Goal: Task Accomplishment & Management: Manage account settings

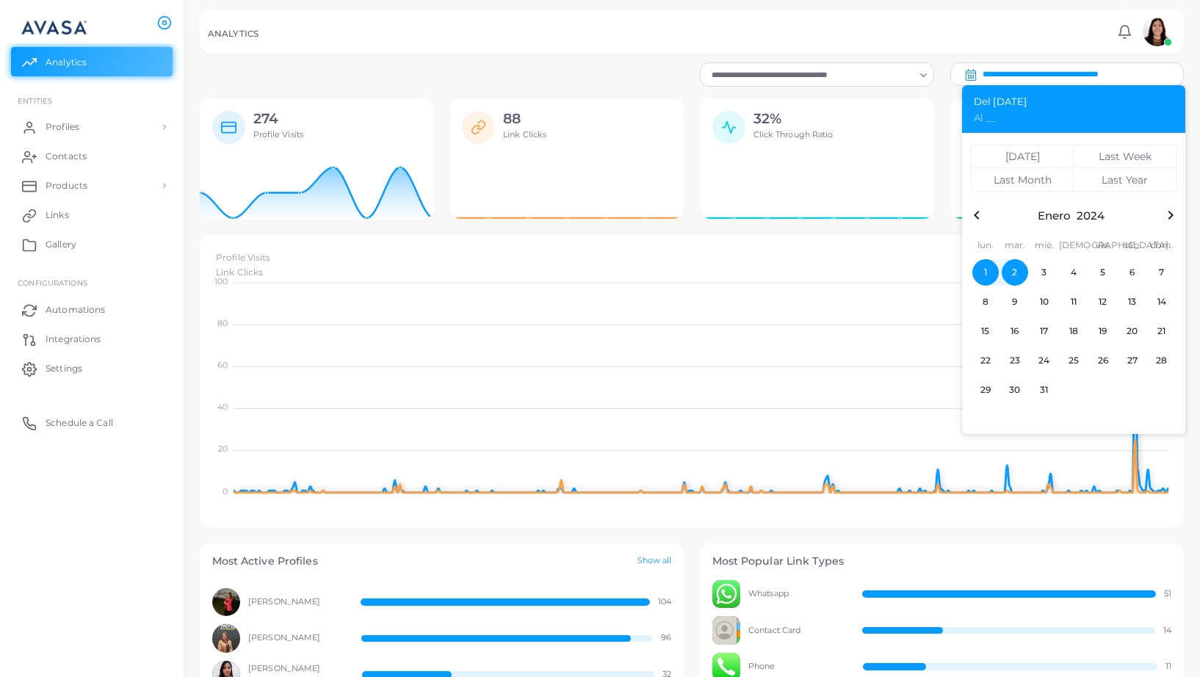
click at [1015, 272] on span "2" at bounding box center [1015, 272] width 26 height 26
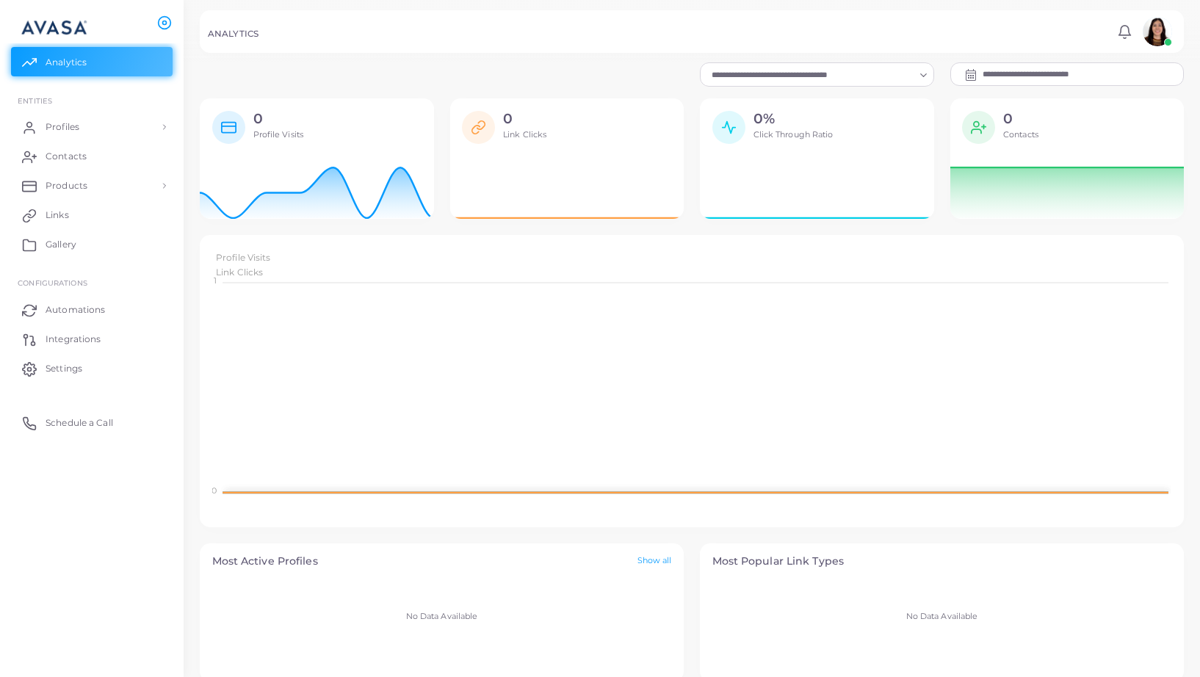
scroll to position [1, 1]
click at [1025, 72] on input "**********" at bounding box center [1083, 74] width 200 height 22
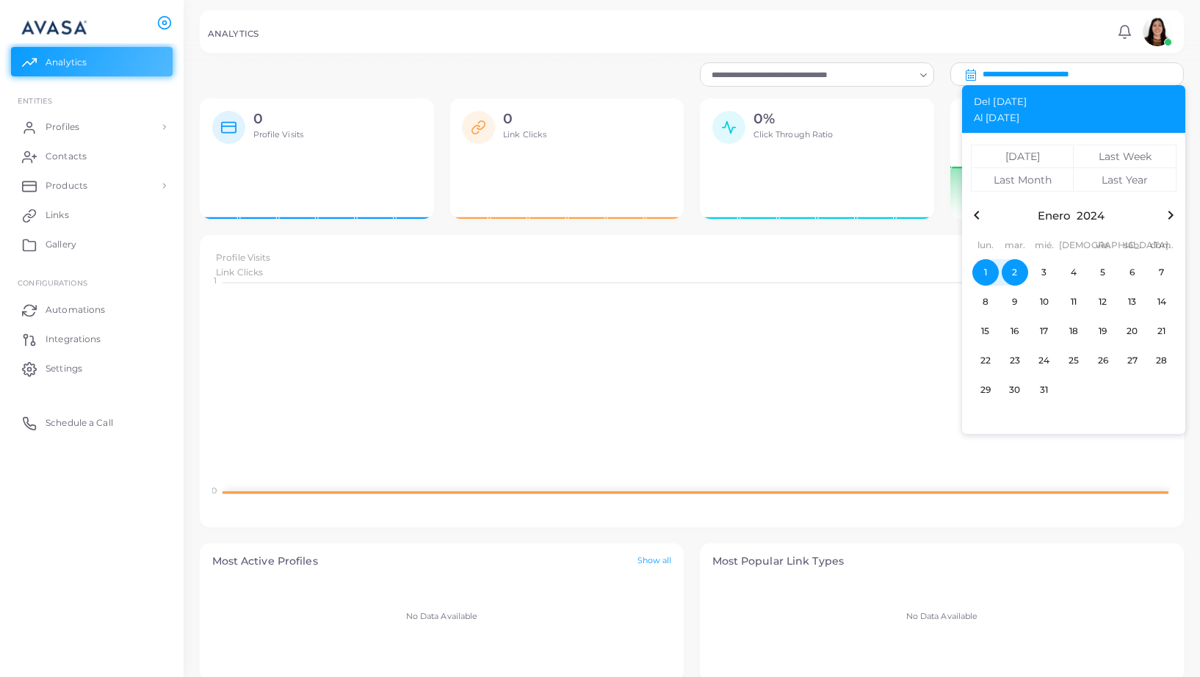
click at [1171, 212] on icon "button" at bounding box center [1171, 215] width 18 height 18
click at [1105, 273] on span "1" at bounding box center [1103, 272] width 26 height 26
click at [1172, 213] on icon "button" at bounding box center [1171, 215] width 18 height 18
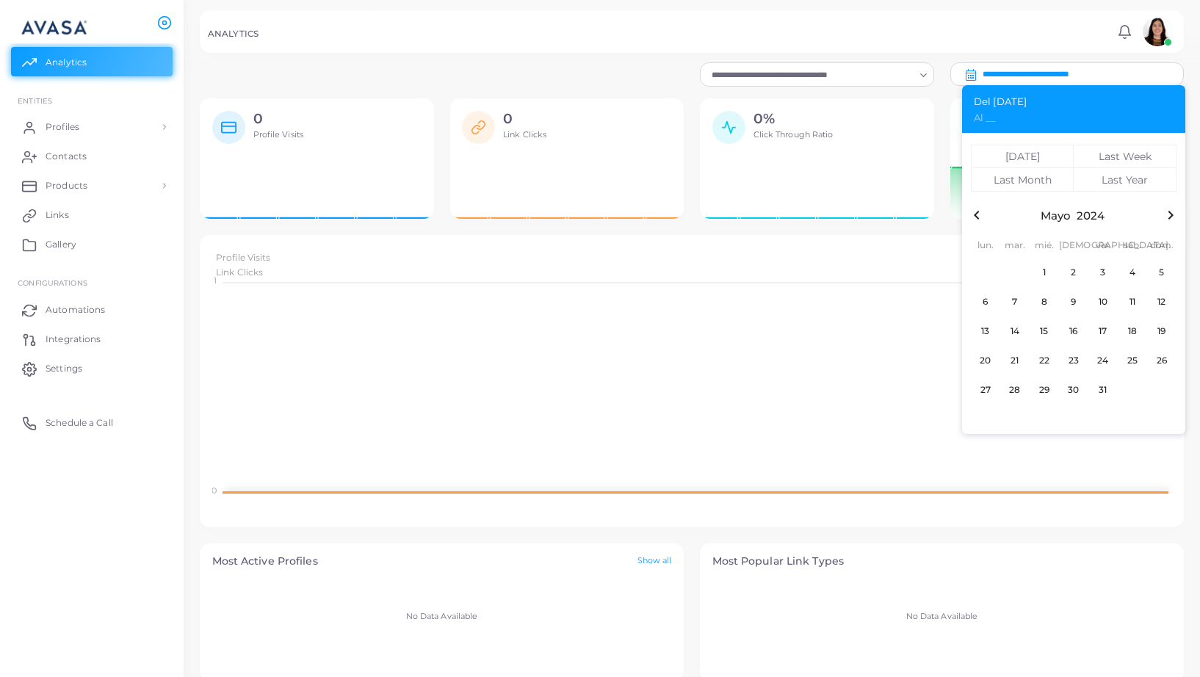
click at [1172, 213] on icon "button" at bounding box center [1171, 215] width 18 height 18
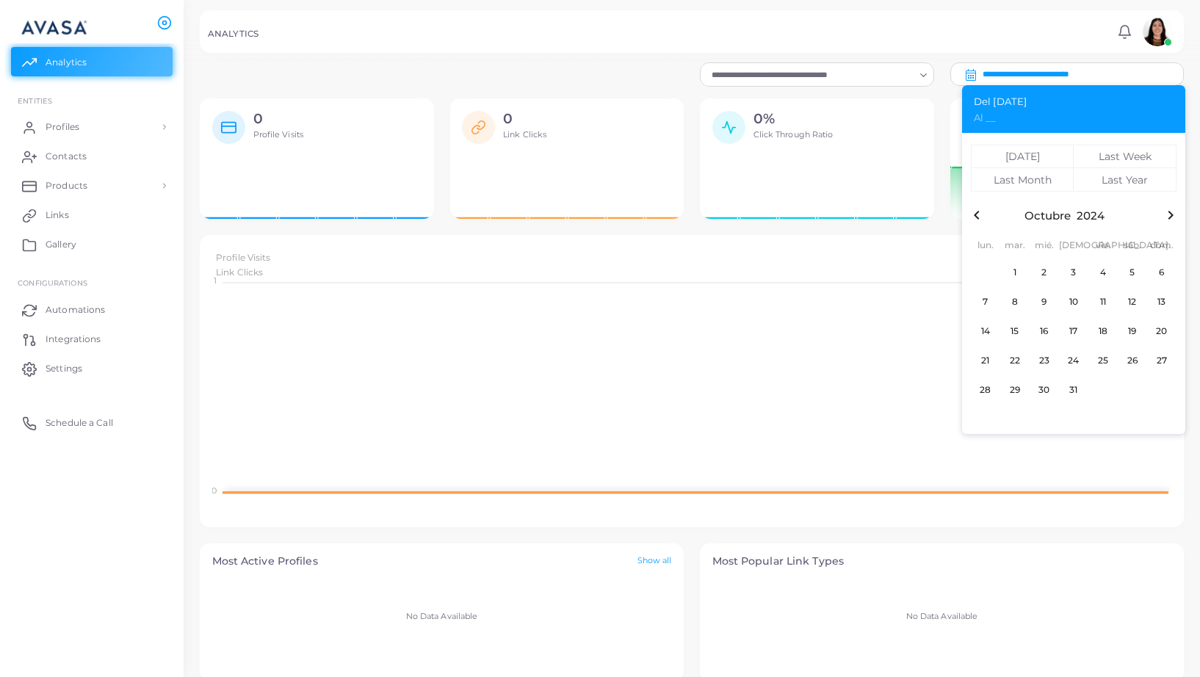
click at [1172, 213] on icon "button" at bounding box center [1171, 215] width 18 height 18
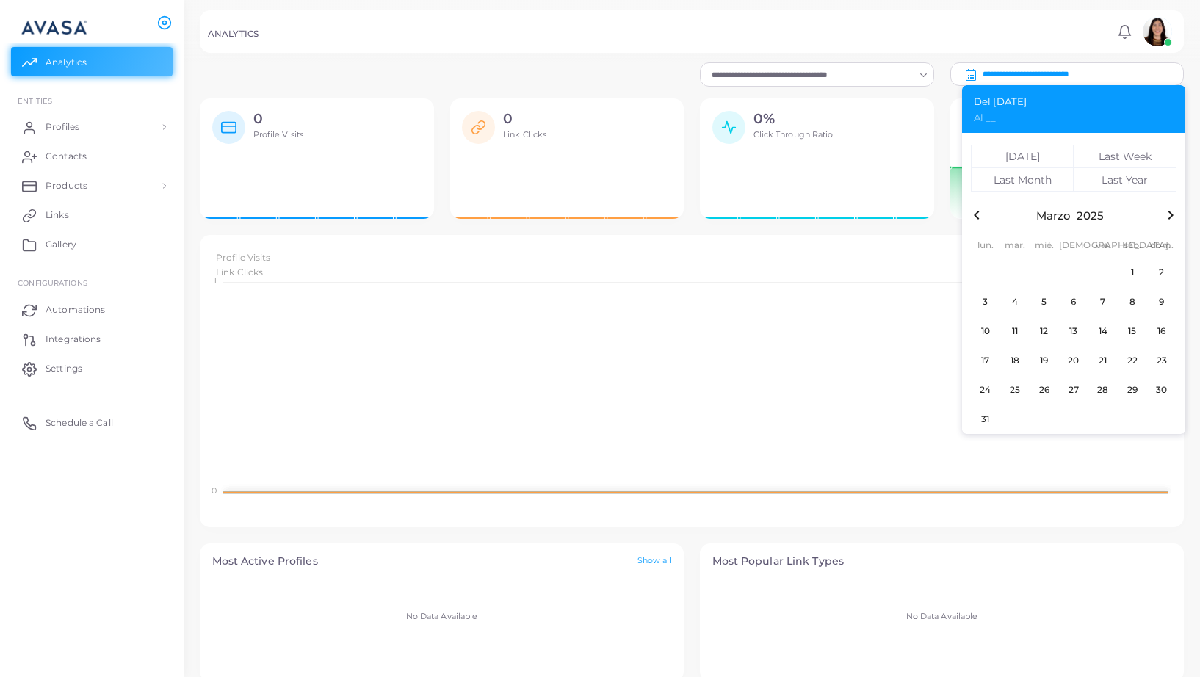
click at [1172, 213] on icon "button" at bounding box center [1171, 215] width 18 height 18
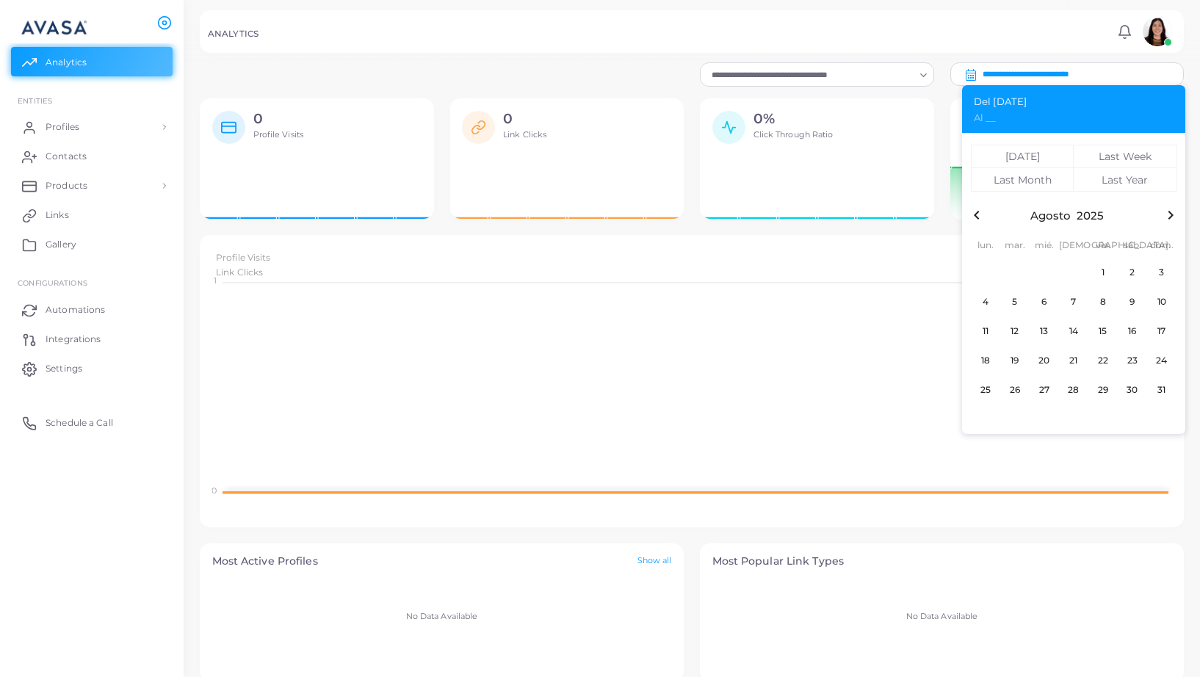
click at [1172, 213] on icon "button" at bounding box center [1171, 215] width 18 height 18
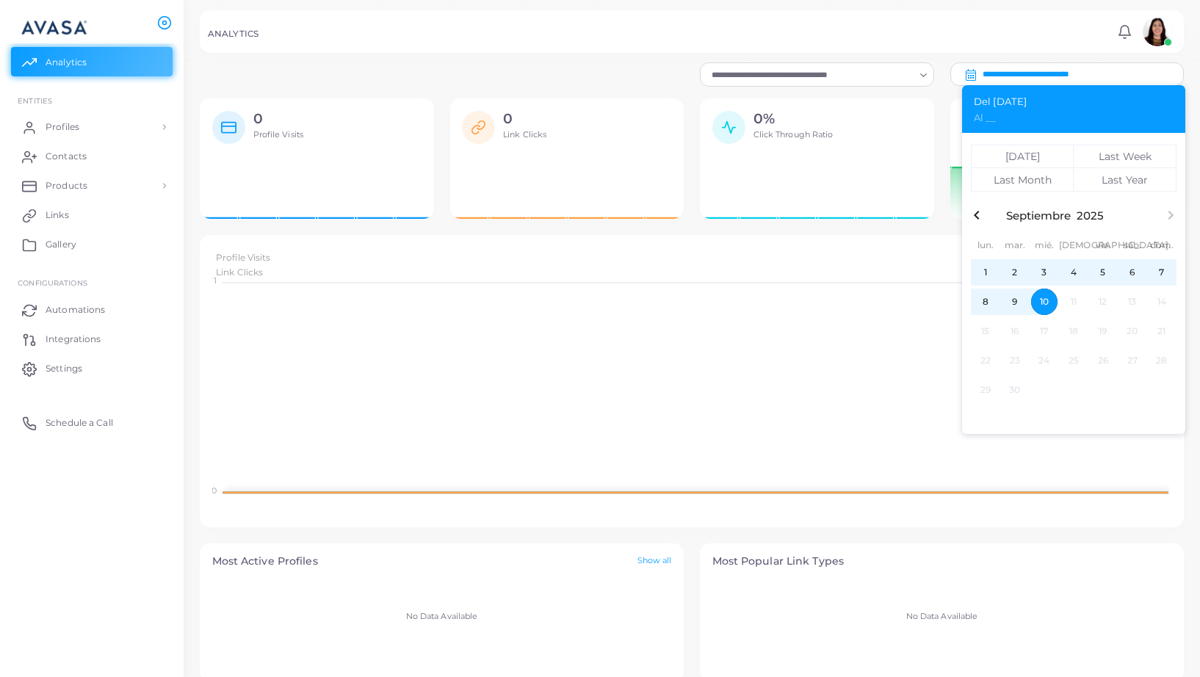
click at [1049, 303] on span "10" at bounding box center [1044, 302] width 26 height 26
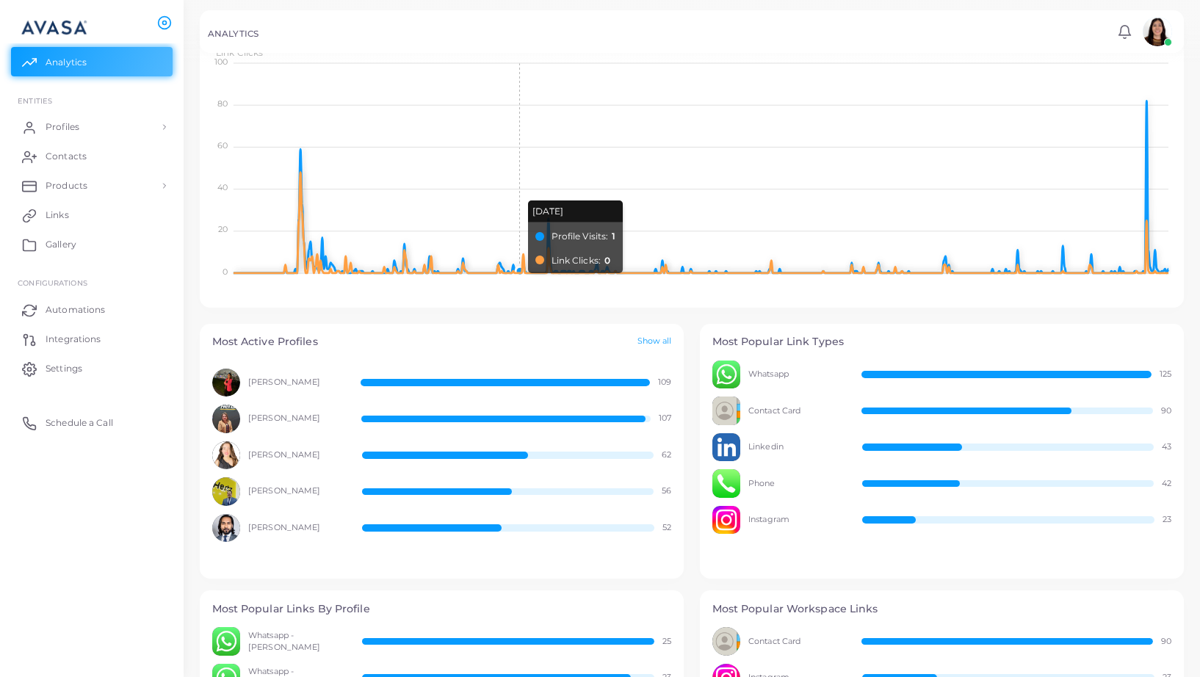
scroll to position [243, 0]
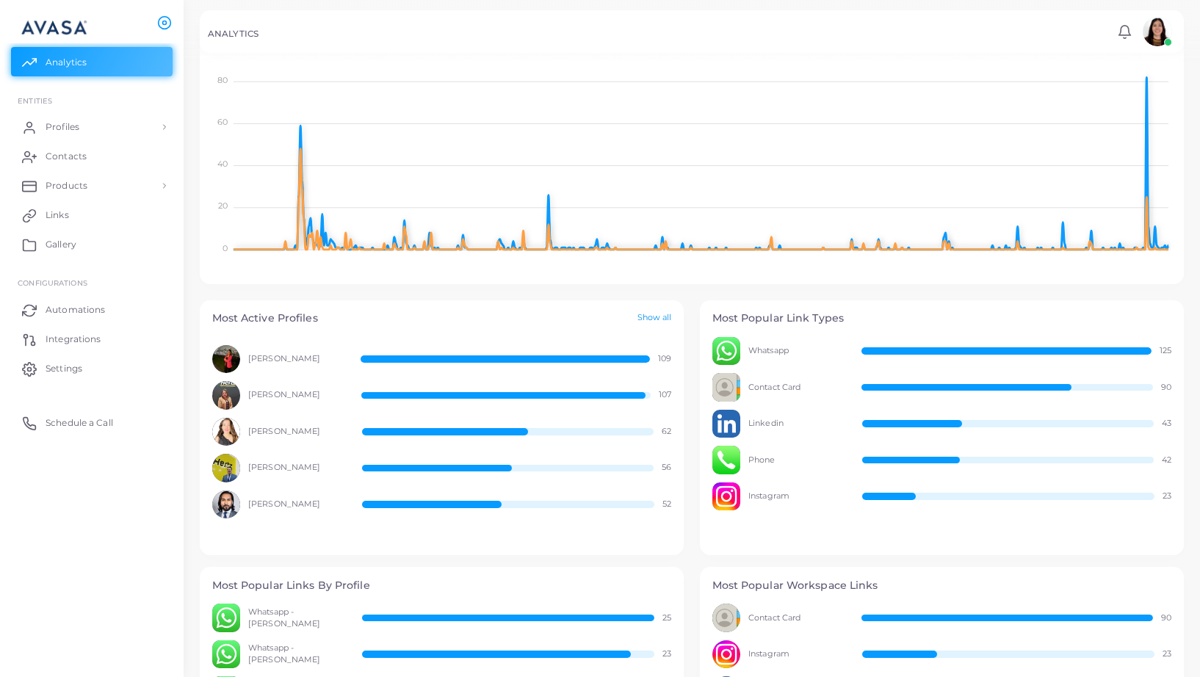
click at [647, 322] on link "Show all" at bounding box center [654, 318] width 35 height 12
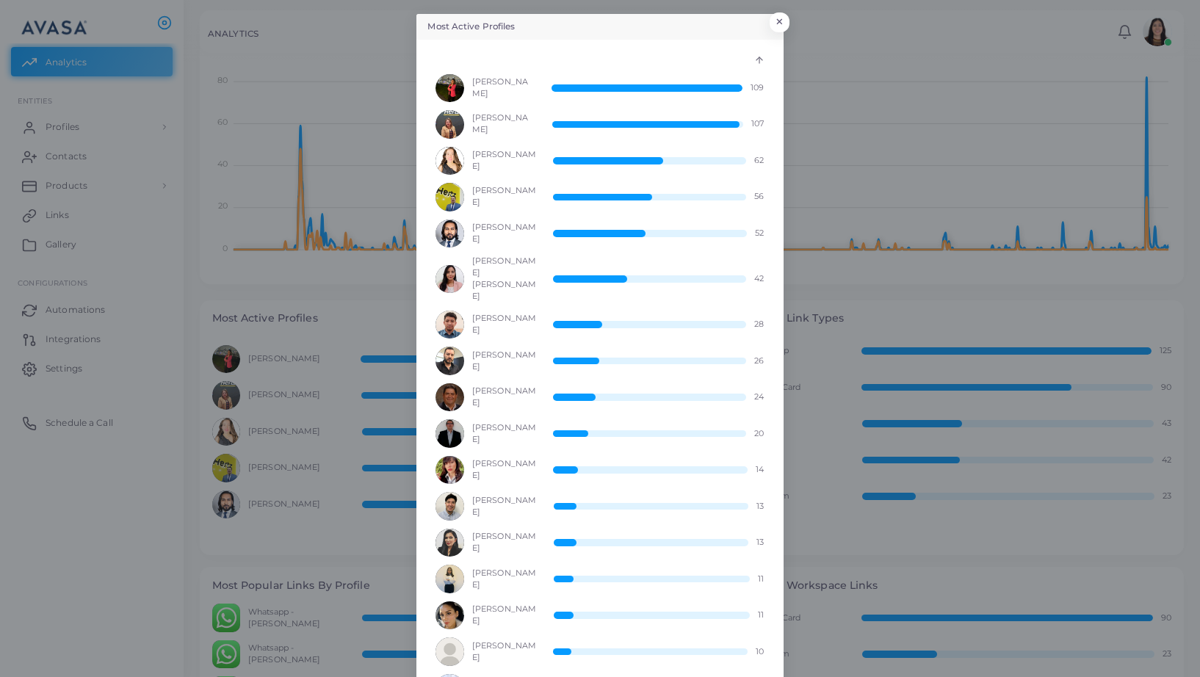
scroll to position [0, 0]
click at [781, 23] on button "×" at bounding box center [777, 25] width 20 height 19
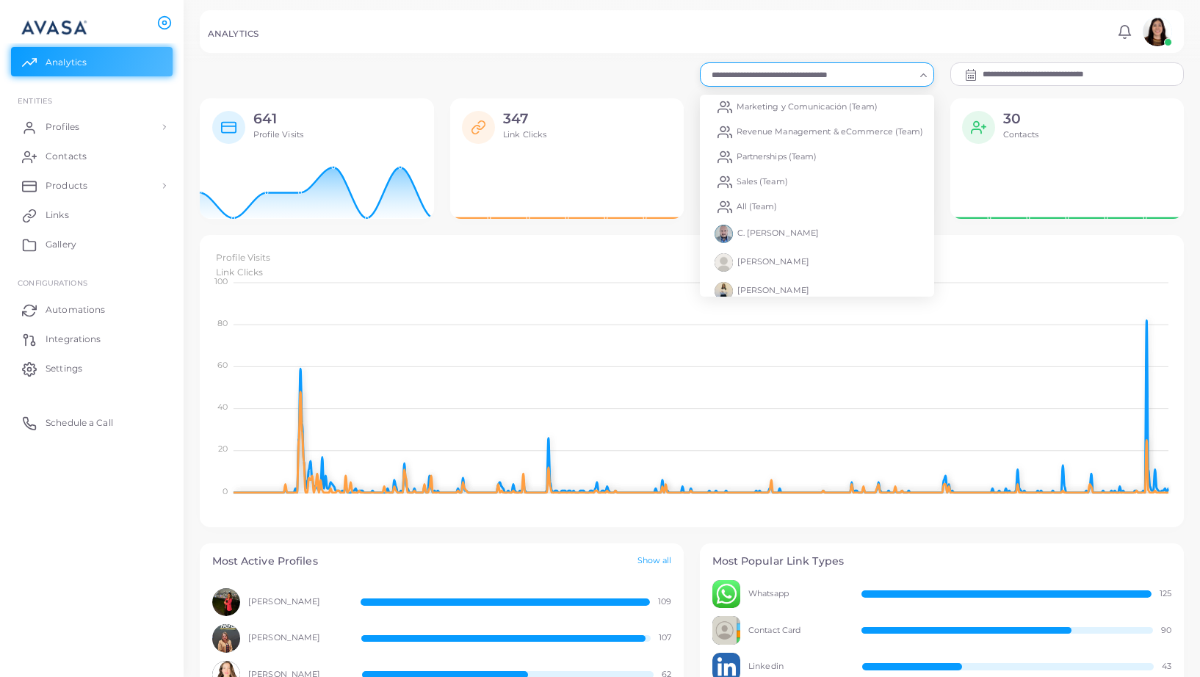
click at [899, 82] on input "Search for option" at bounding box center [810, 75] width 208 height 16
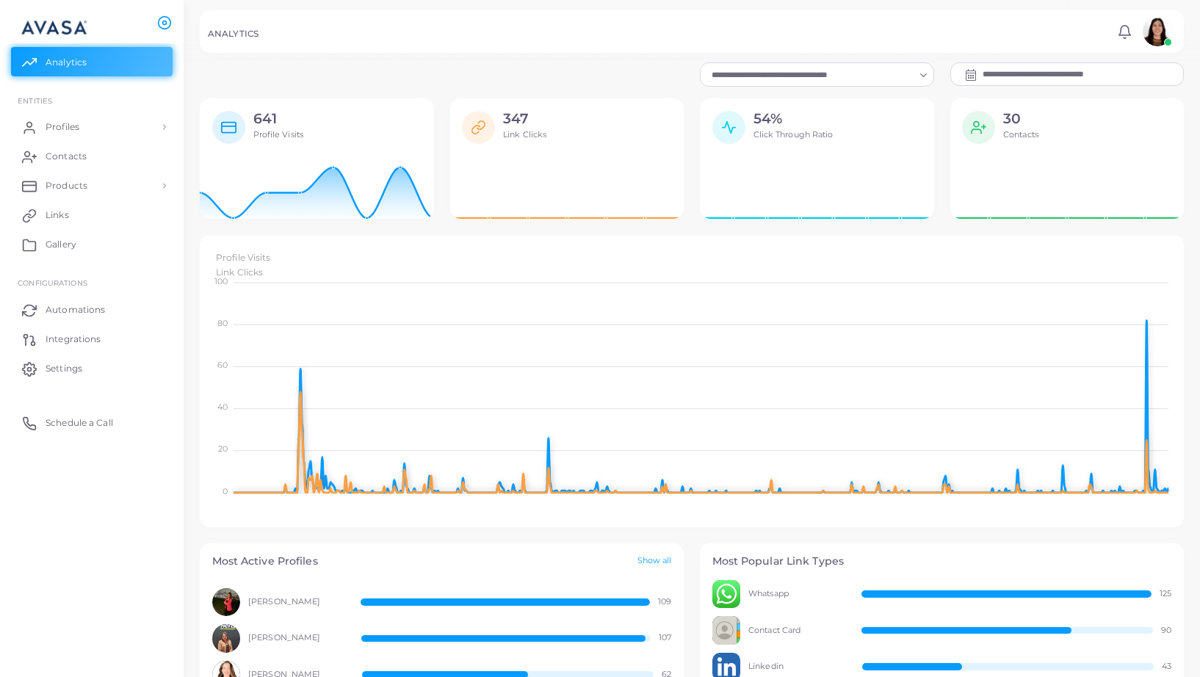
click at [646, 69] on div "**********" at bounding box center [692, 74] width 1000 height 24
click at [694, 525] on div "Profile Visits Link Clicks 100 80 60 40 20 0 [DATE] Profile Visits: 2 Link Clic…" at bounding box center [692, 381] width 984 height 292
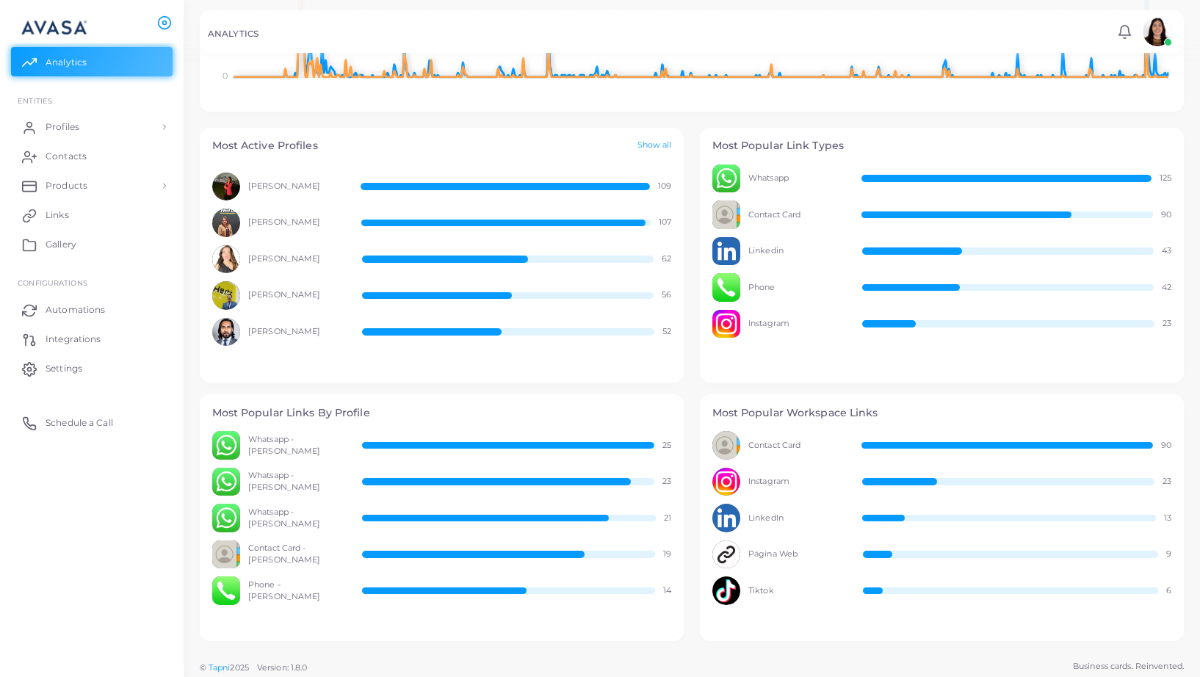
scroll to position [419, 0]
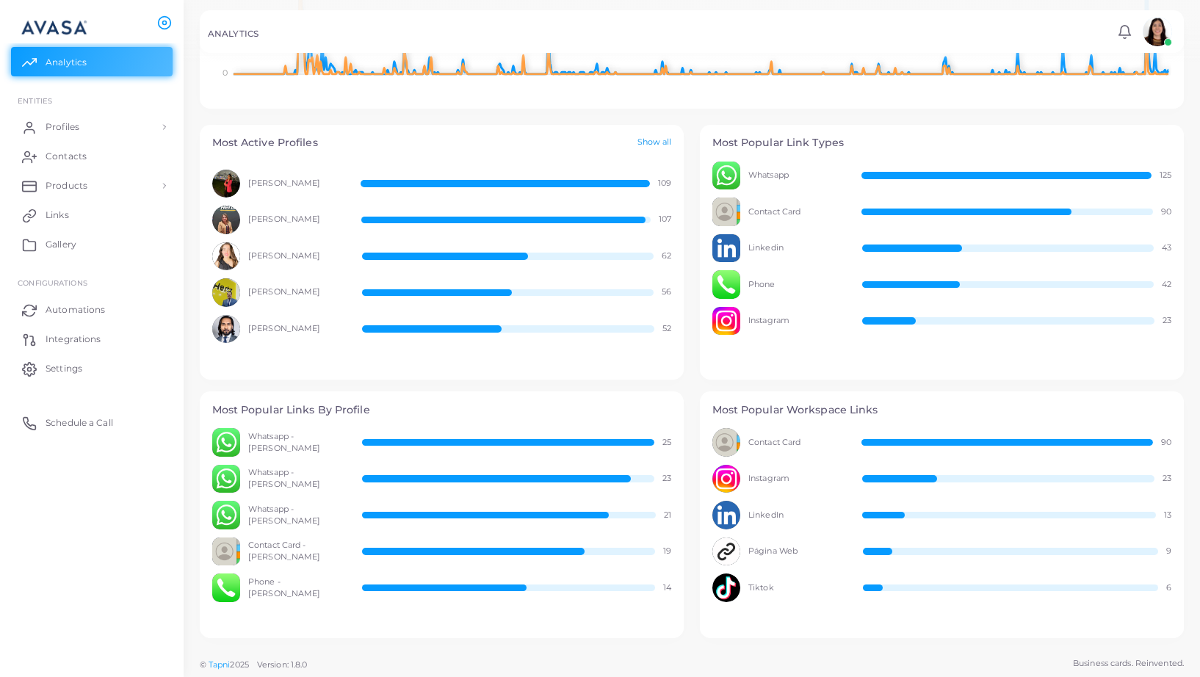
click at [656, 142] on link "Show all" at bounding box center [654, 143] width 35 height 12
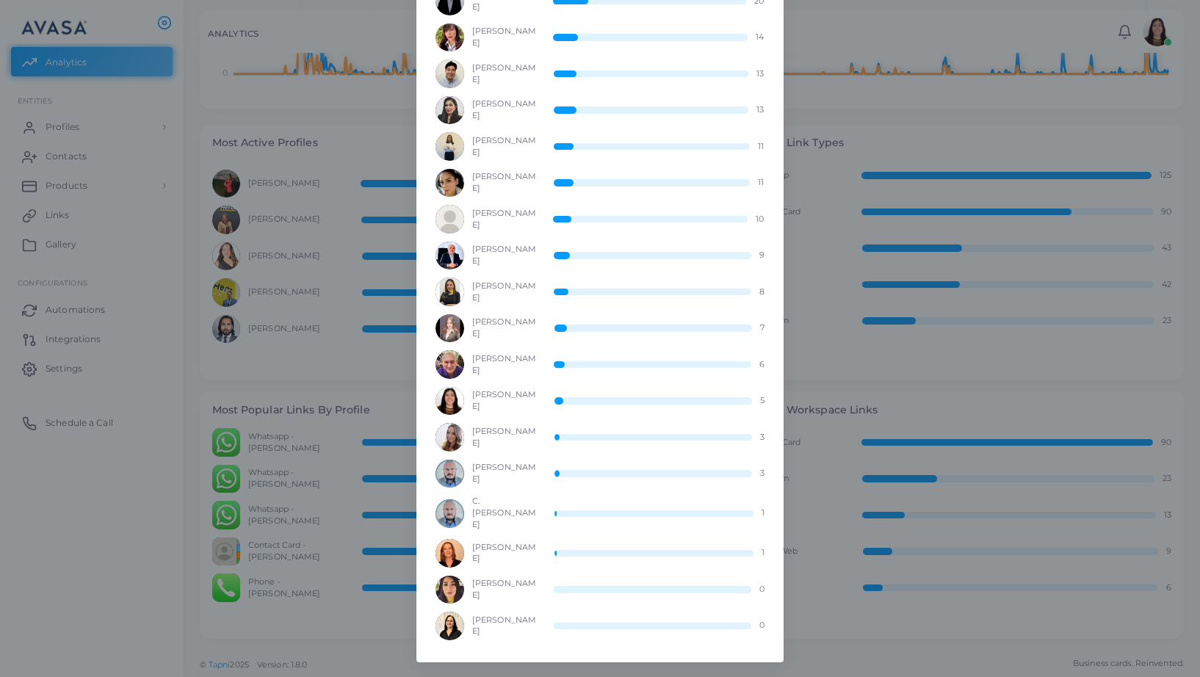
scroll to position [461, 0]
drag, startPoint x: 502, startPoint y: 381, endPoint x: 472, endPoint y: 359, distance: 37.3
click at [472, 387] on div "[PERSON_NAME] 5" at bounding box center [599, 401] width 328 height 29
click at [503, 426] on span "[PERSON_NAME]" at bounding box center [505, 438] width 66 height 24
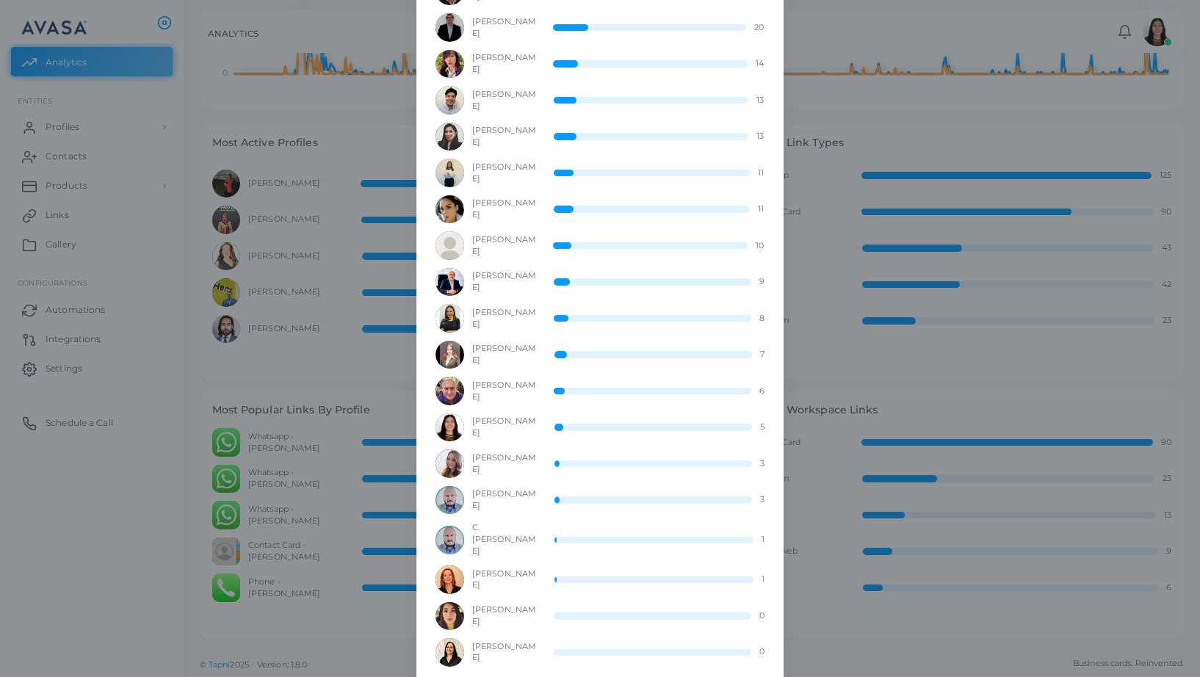
scroll to position [466, 0]
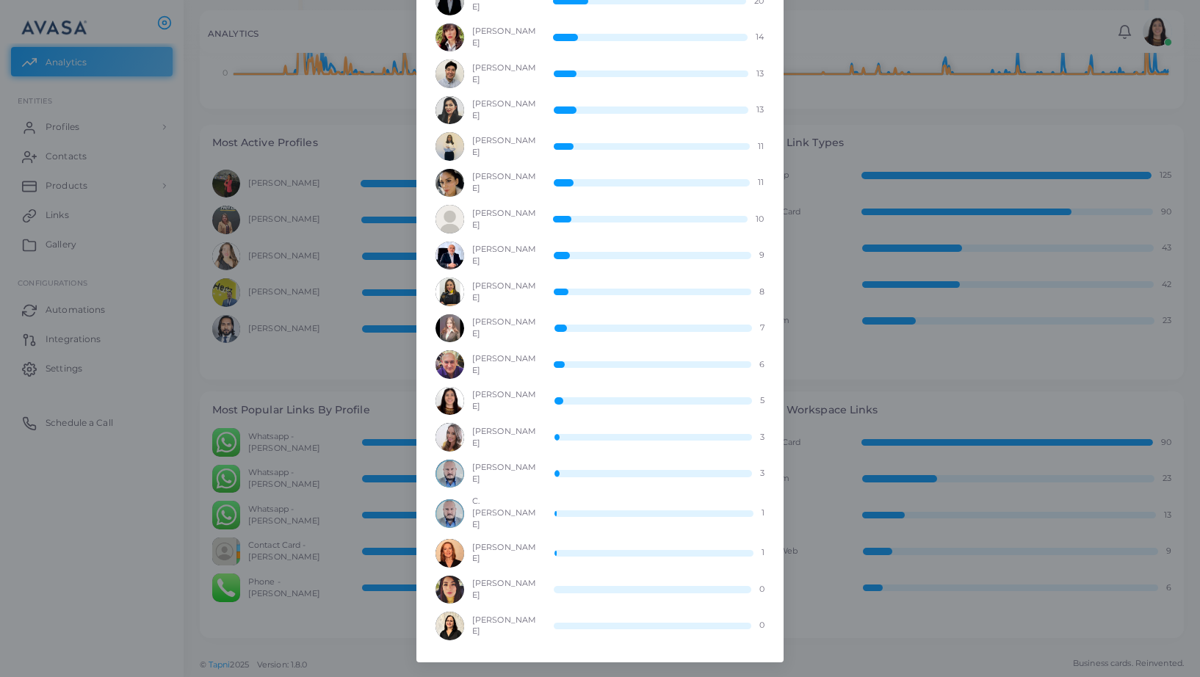
click at [793, 239] on div "Most Active Profiles × [PERSON_NAME] 109 [PERSON_NAME] 107 [PERSON_NAME] 62 [PE…" at bounding box center [600, 338] width 1200 height 677
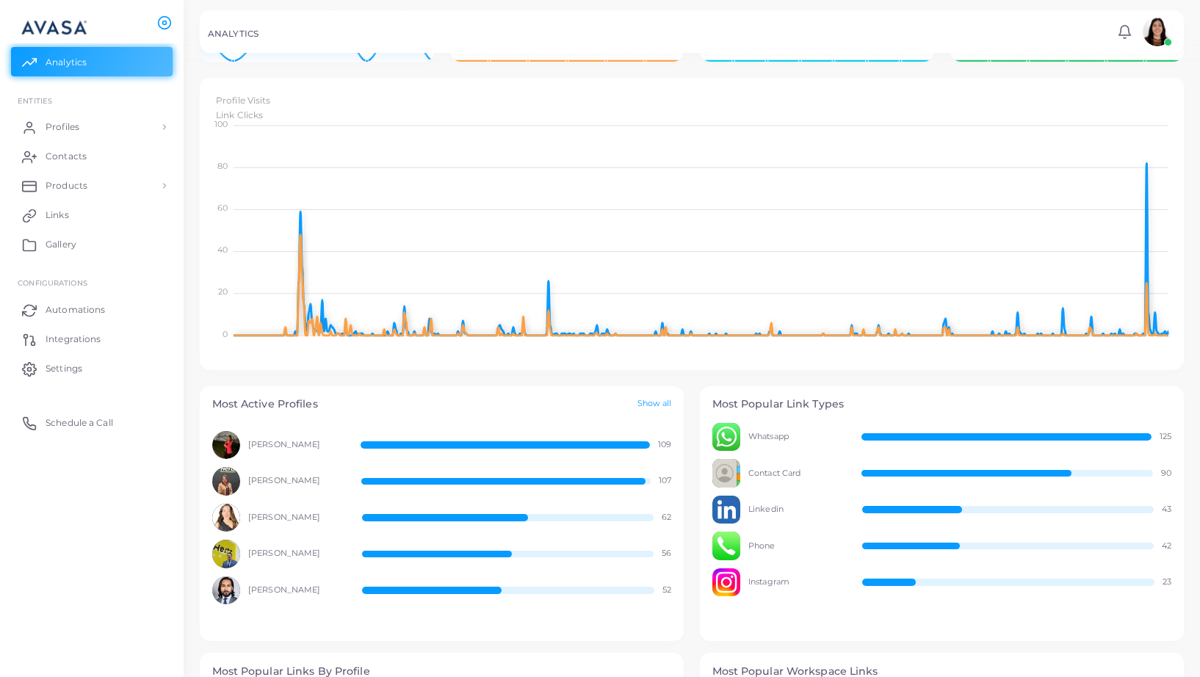
scroll to position [0, 0]
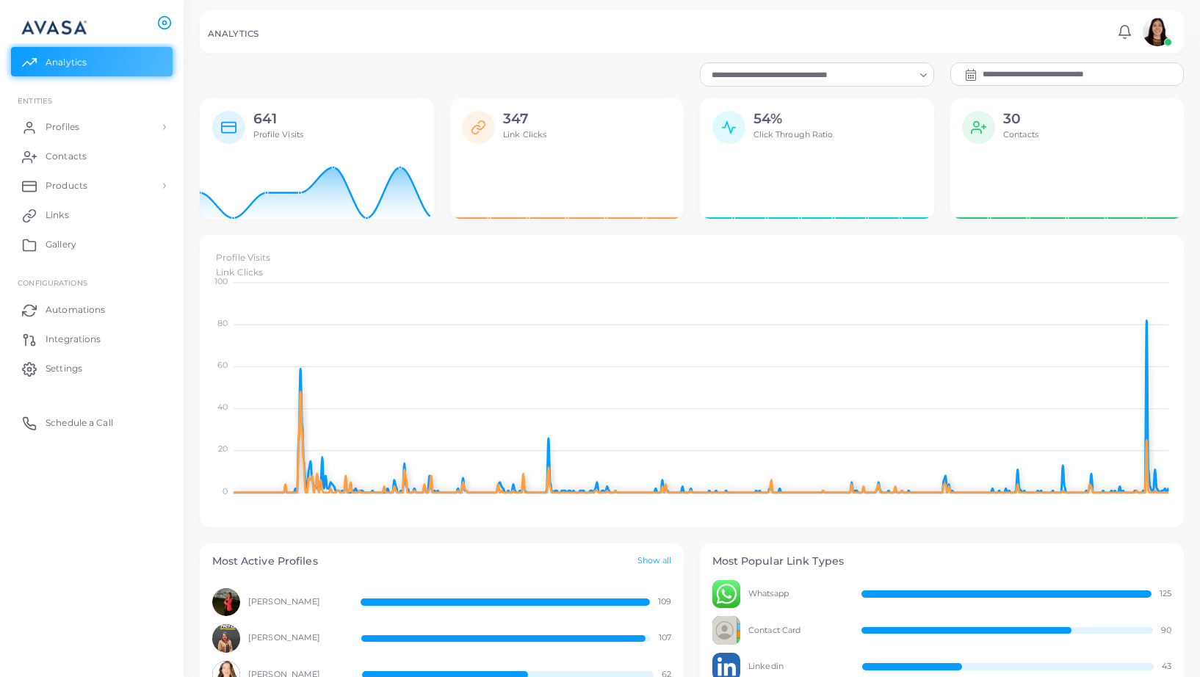
click at [918, 78] on icon "Search for option" at bounding box center [923, 75] width 11 height 11
click at [975, 58] on div at bounding box center [600, 31] width 1200 height 62
click at [980, 73] on div at bounding box center [972, 75] width 21 height 18
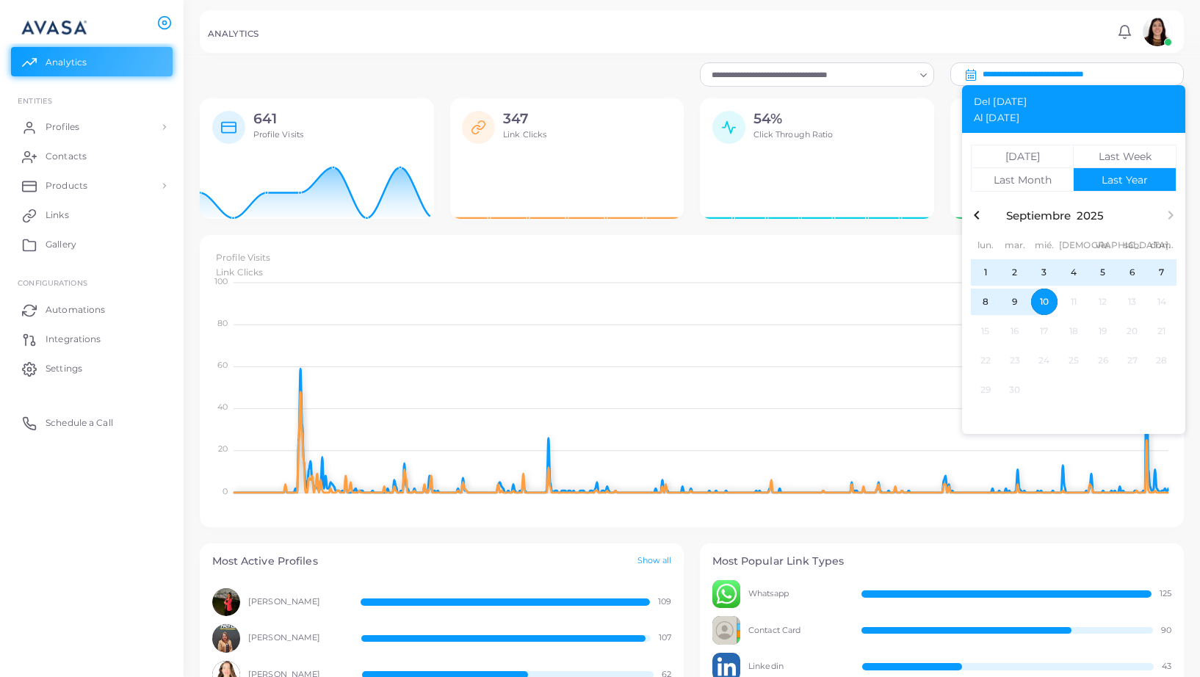
click at [1105, 183] on div "Last Year" at bounding box center [1125, 180] width 46 height 10
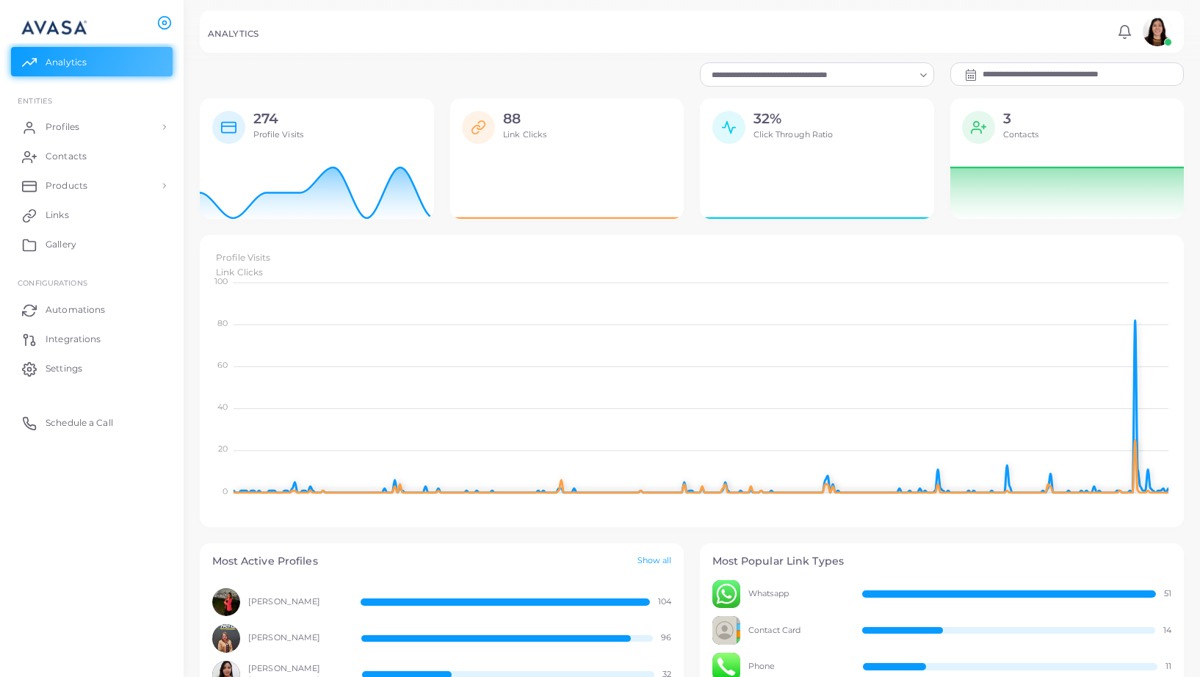
scroll to position [1, 1]
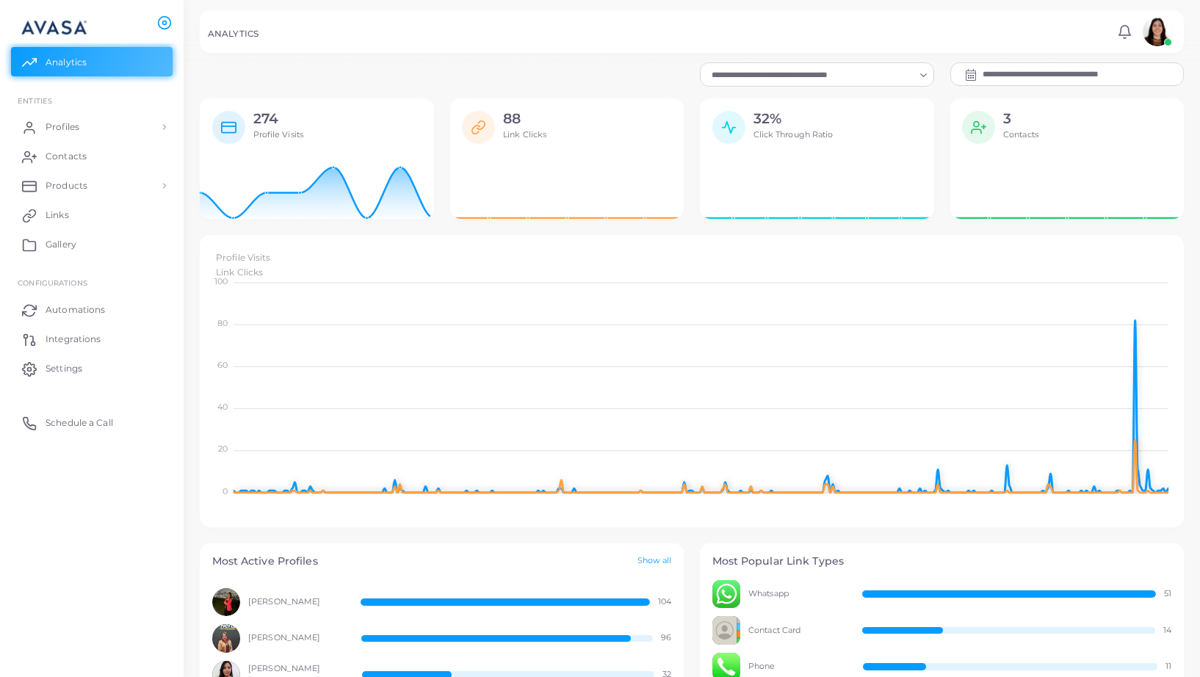
click at [1055, 79] on input "**********" at bounding box center [1083, 74] width 200 height 22
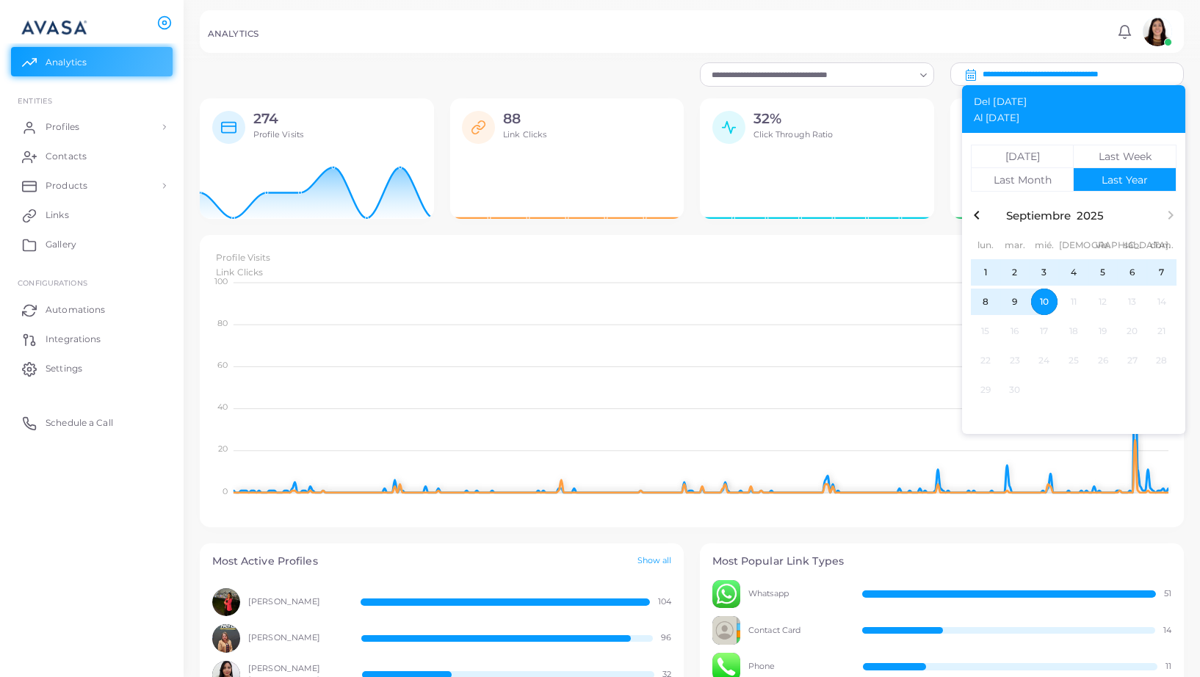
click at [977, 219] on icon "button" at bounding box center [977, 215] width 18 height 18
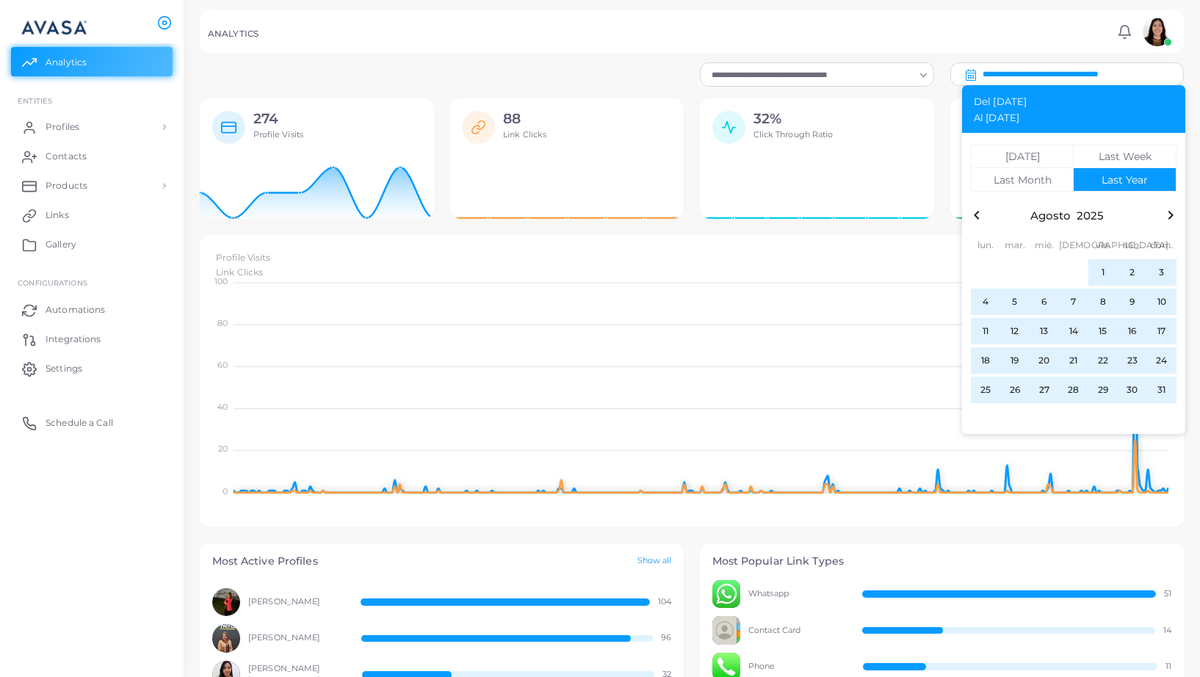
click at [977, 219] on icon "button" at bounding box center [977, 215] width 18 height 18
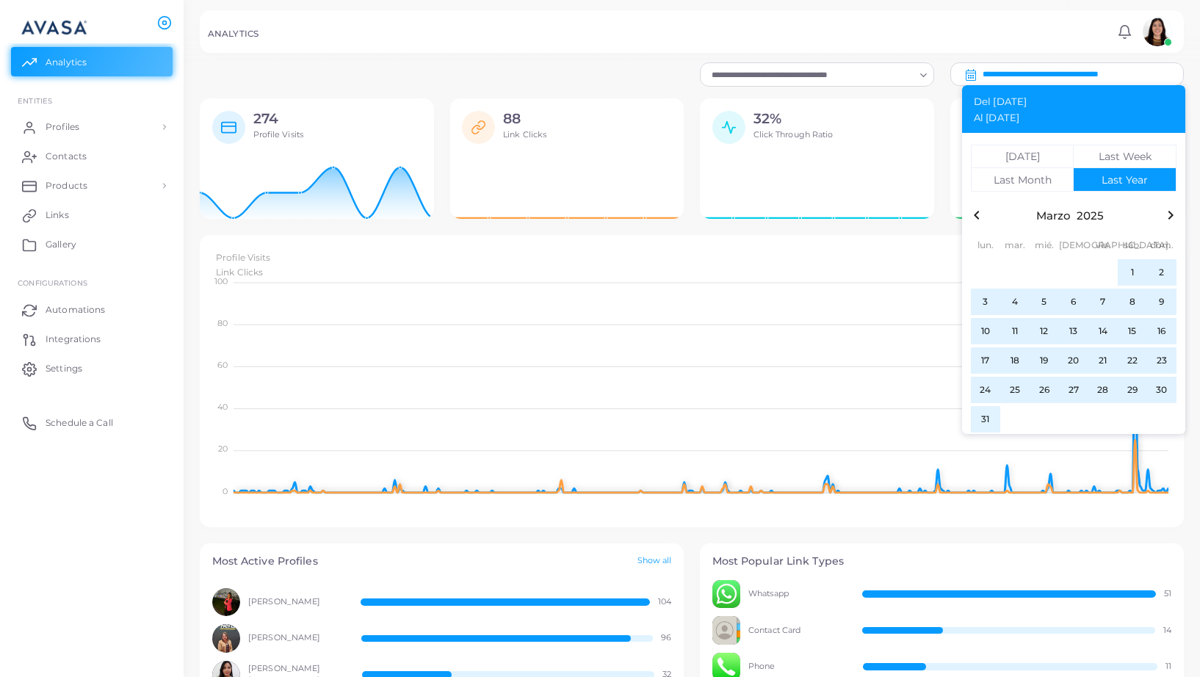
click at [977, 219] on icon "button" at bounding box center [977, 215] width 18 height 18
click at [1174, 212] on icon "button" at bounding box center [1171, 215] width 18 height 18
click at [1048, 278] on span "1" at bounding box center [1044, 272] width 26 height 26
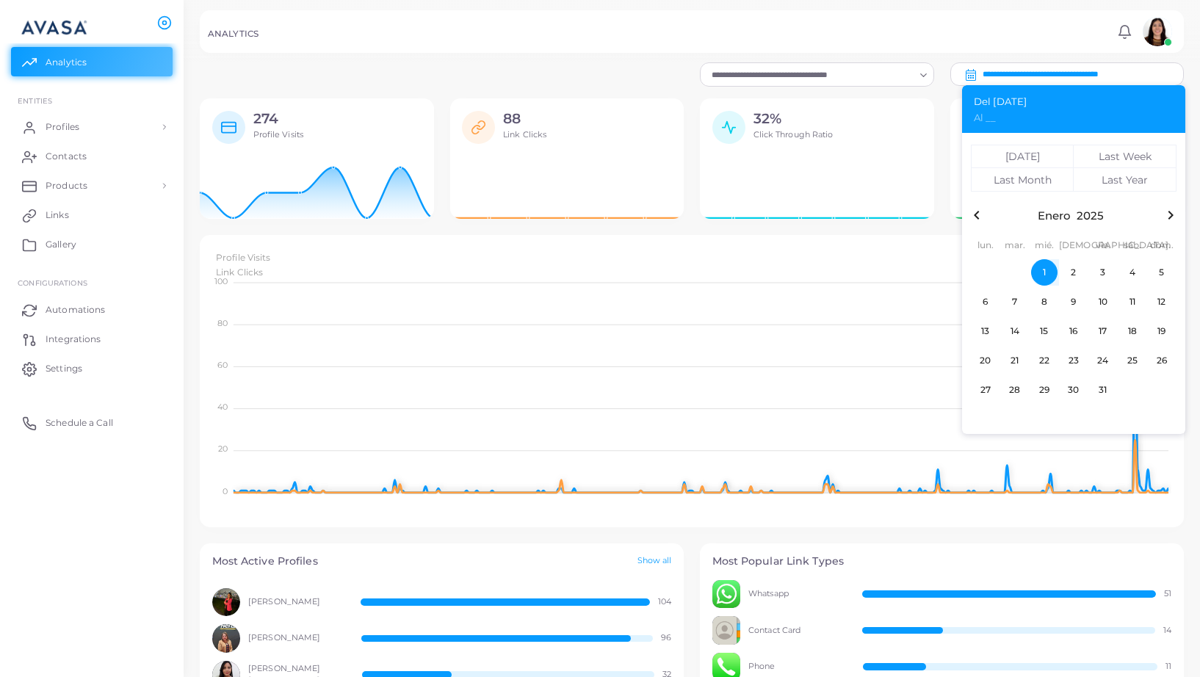
click at [1165, 213] on icon "button" at bounding box center [1171, 215] width 18 height 18
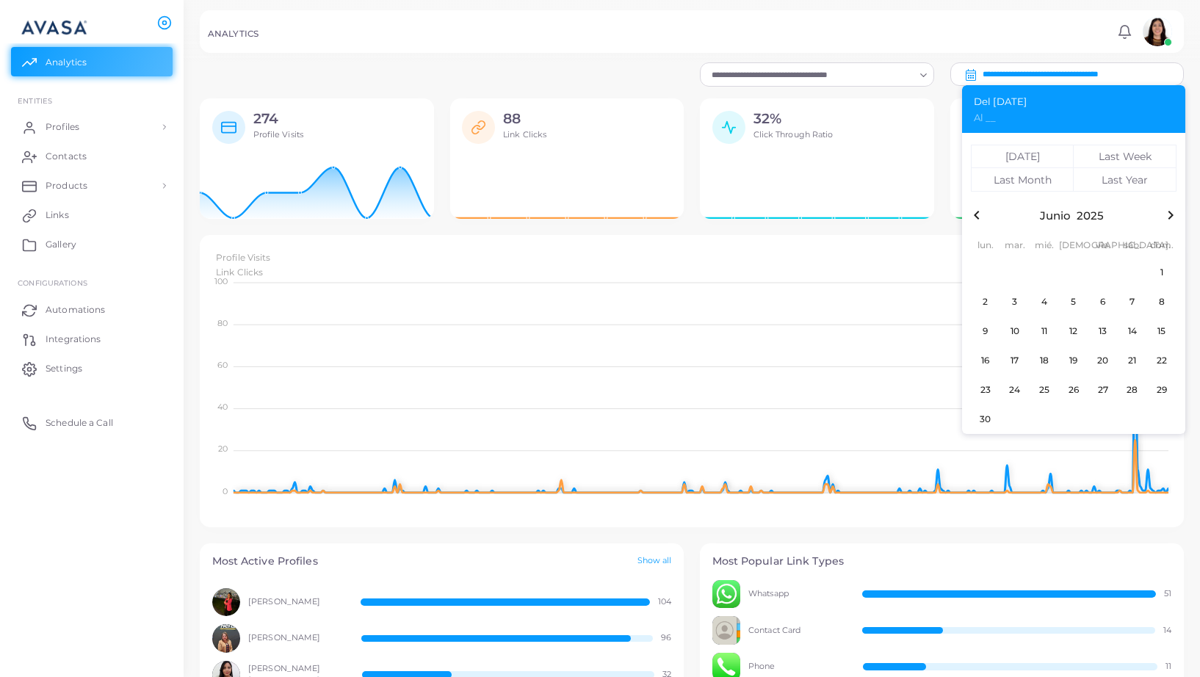
click at [1165, 213] on icon "button" at bounding box center [1171, 215] width 18 height 18
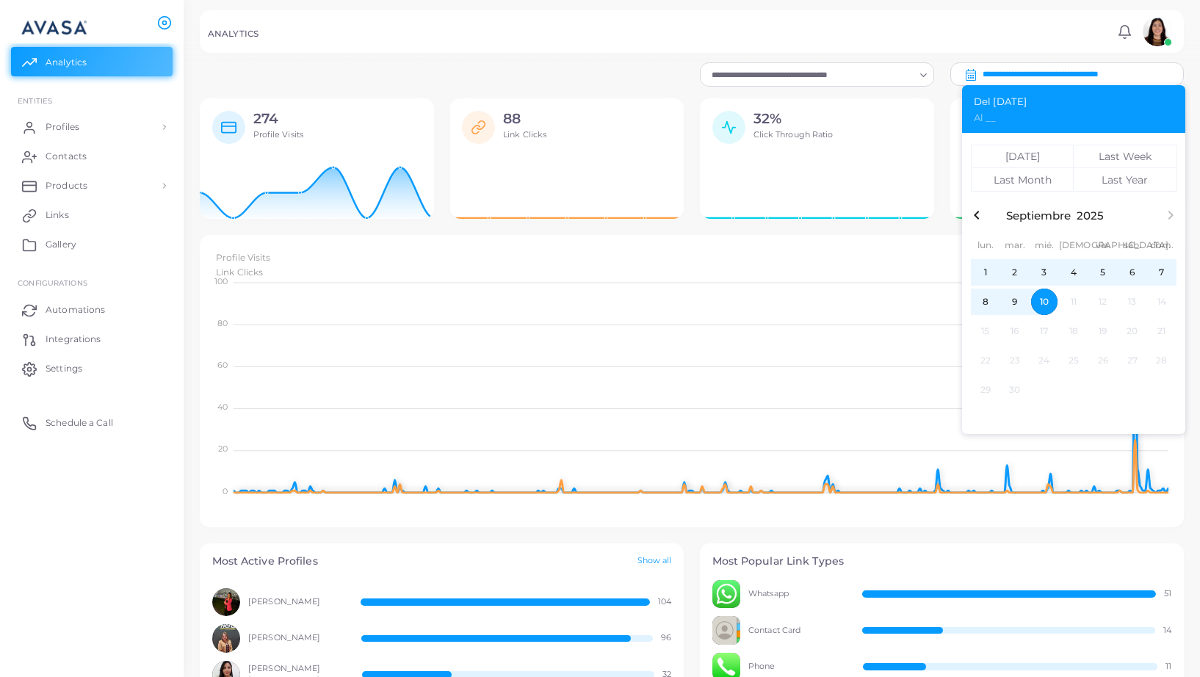
click at [1044, 300] on span "10" at bounding box center [1044, 302] width 26 height 26
type input "**********"
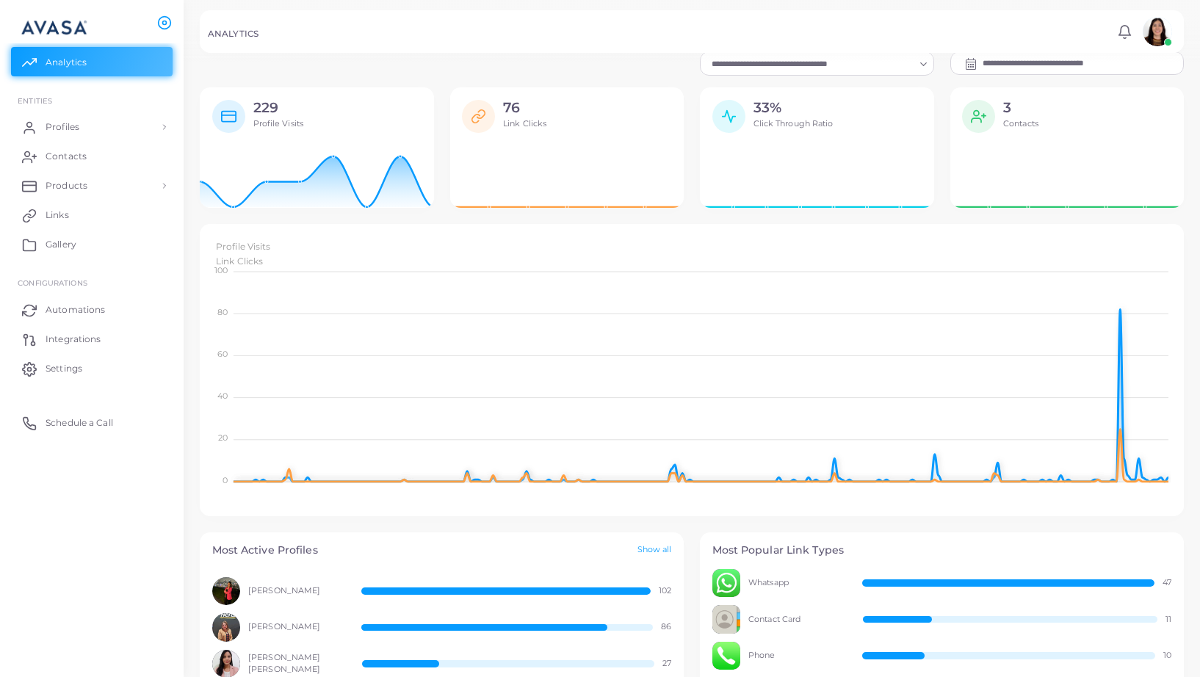
scroll to position [7, 0]
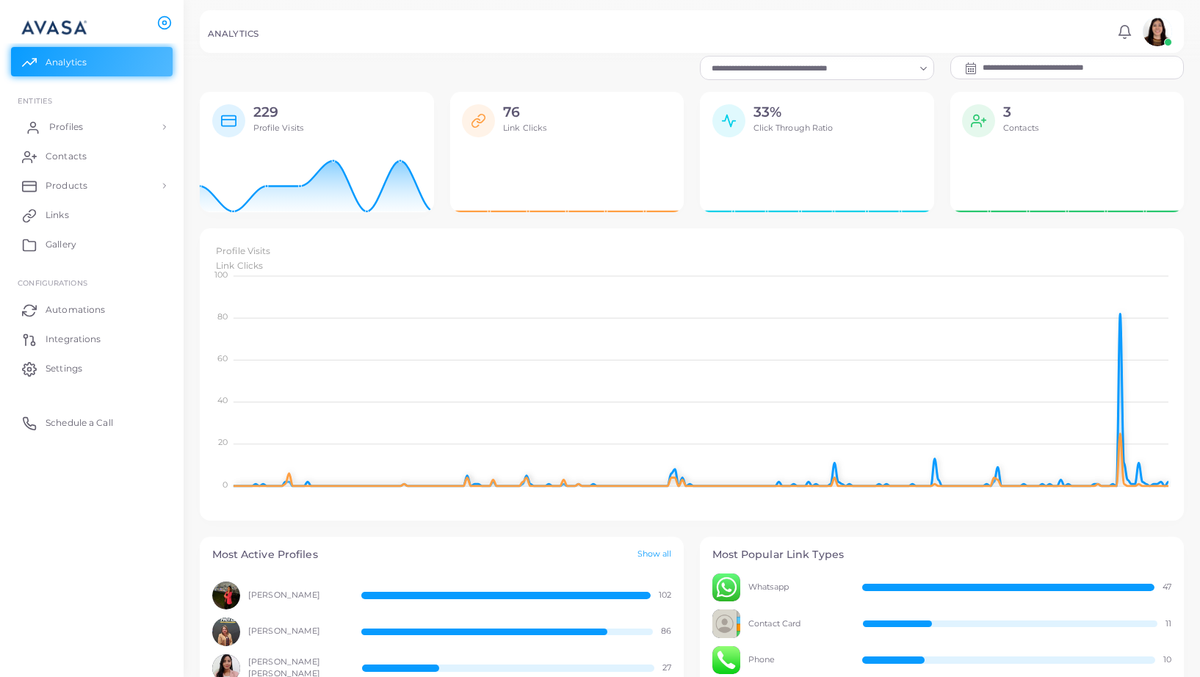
click at [129, 126] on link "Profiles" at bounding box center [92, 126] width 162 height 29
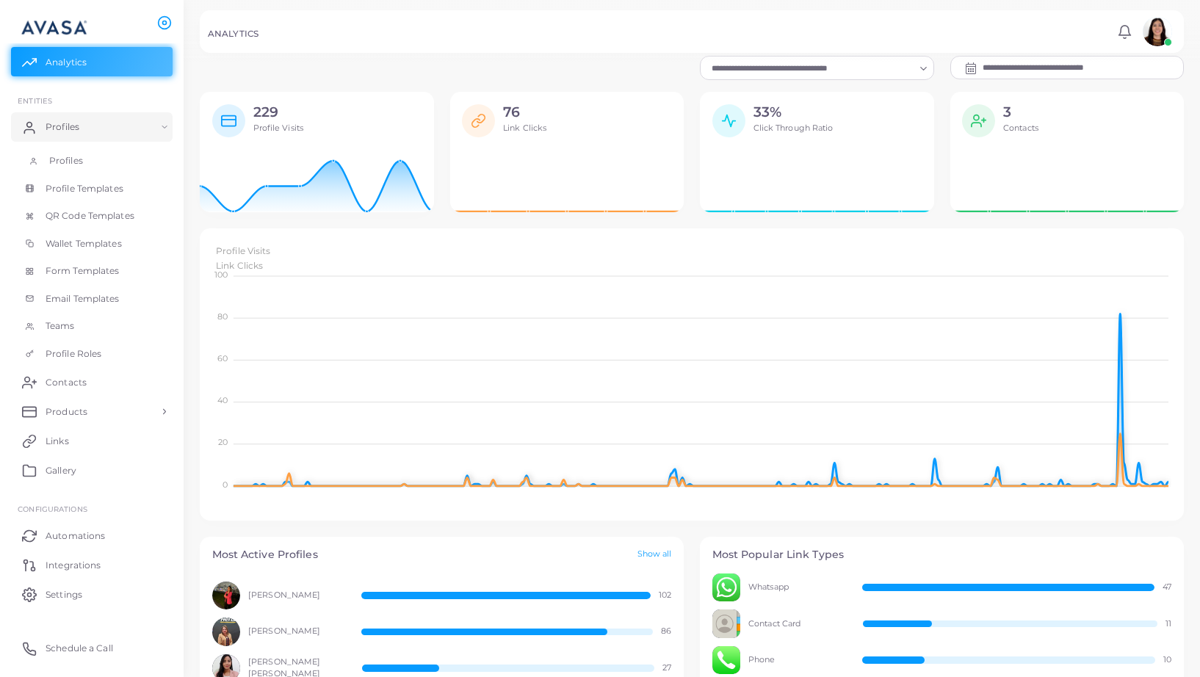
click at [88, 163] on link "Profiles" at bounding box center [92, 161] width 162 height 28
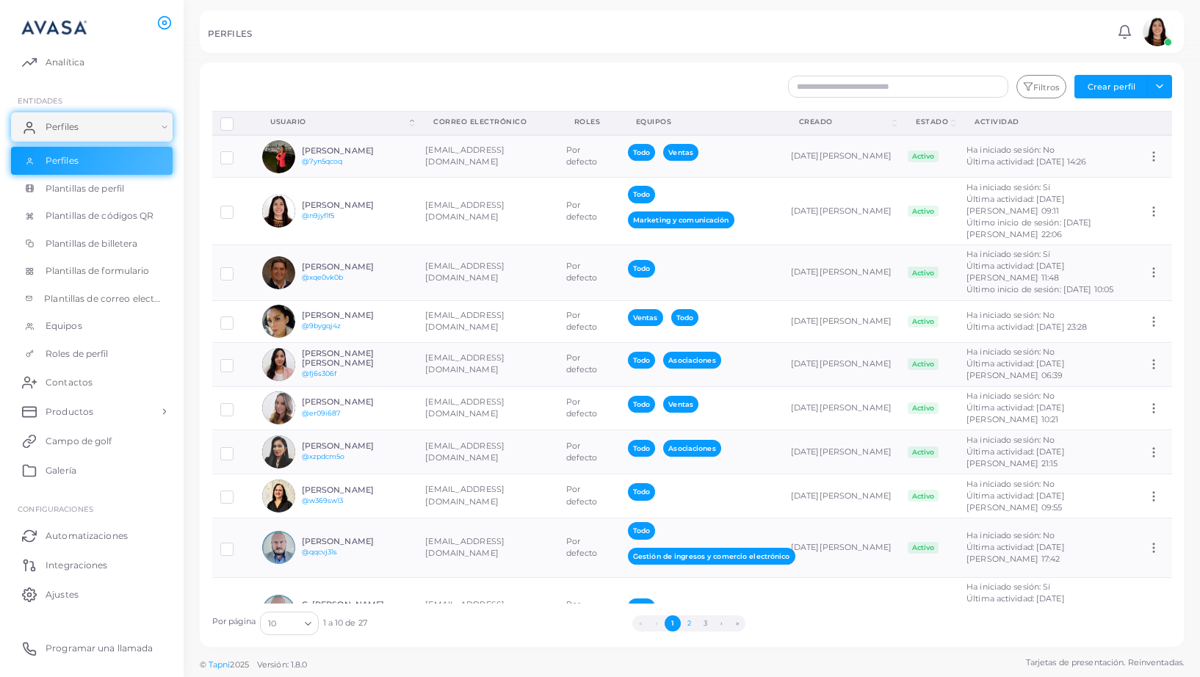
click at [690, 624] on font "2" at bounding box center [689, 623] width 4 height 8
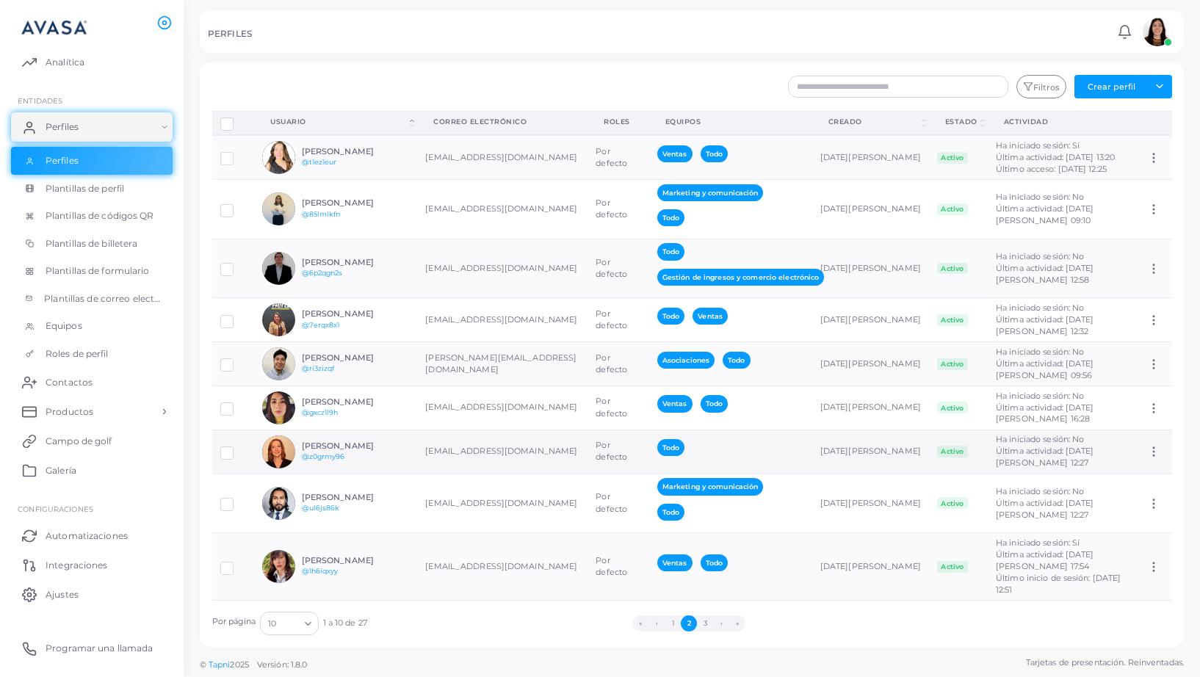
scroll to position [32, 0]
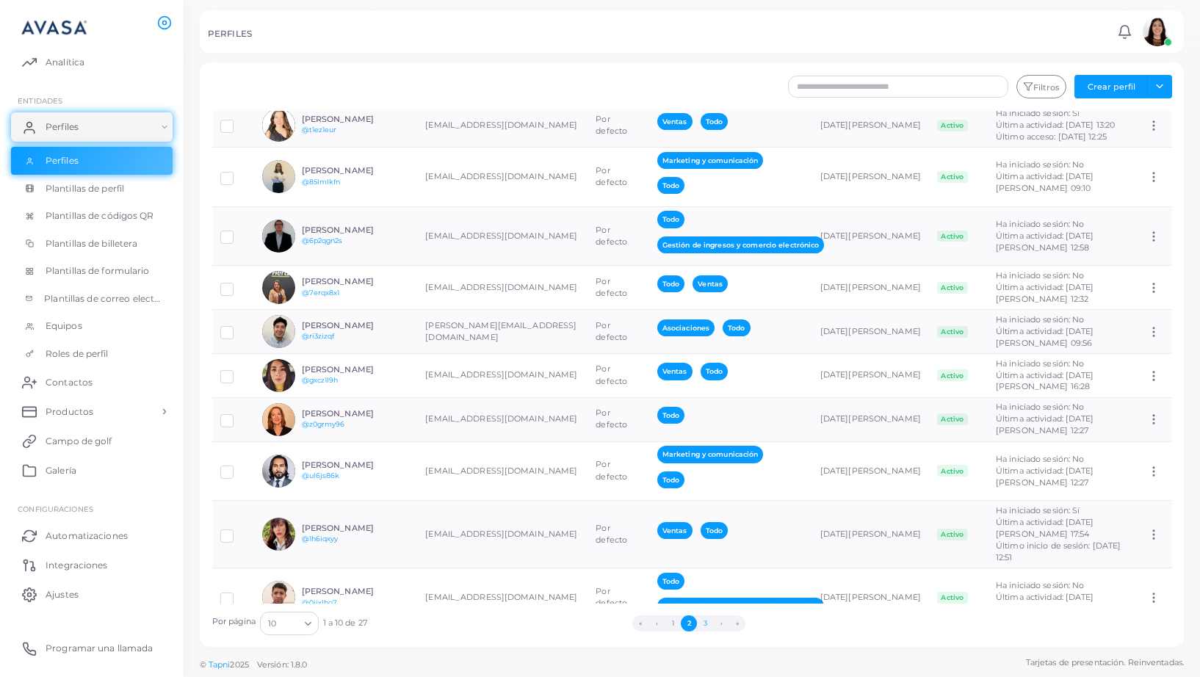
click at [704, 621] on font "3" at bounding box center [706, 623] width 4 height 8
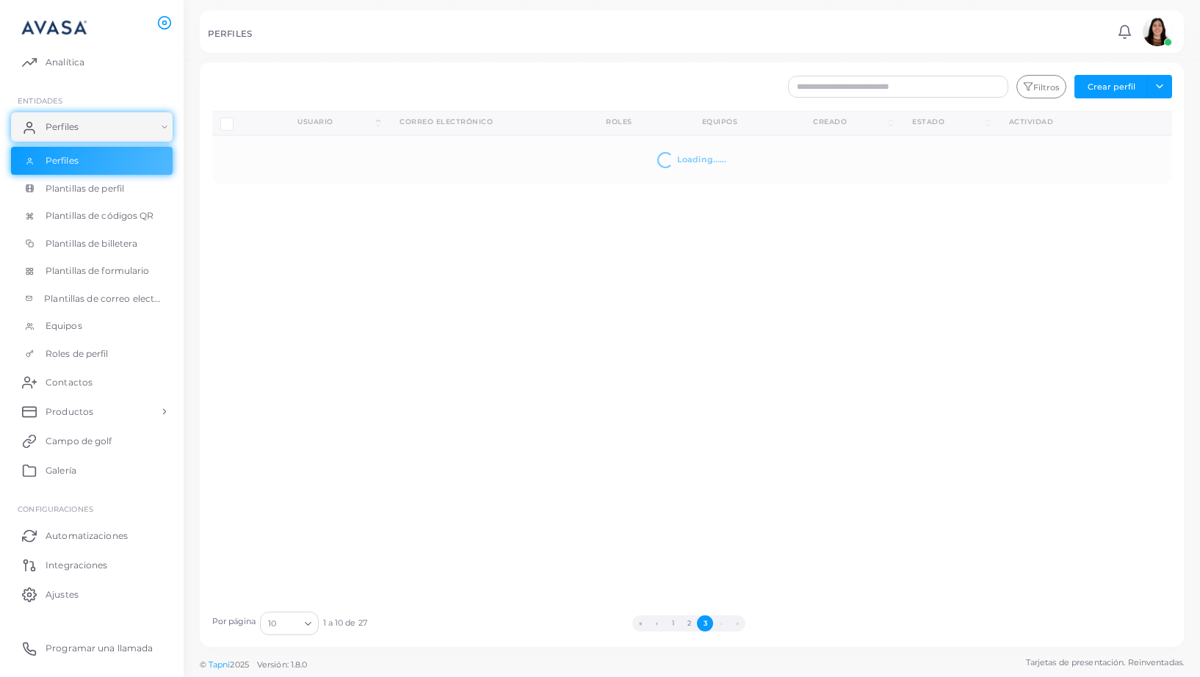
scroll to position [0, 0]
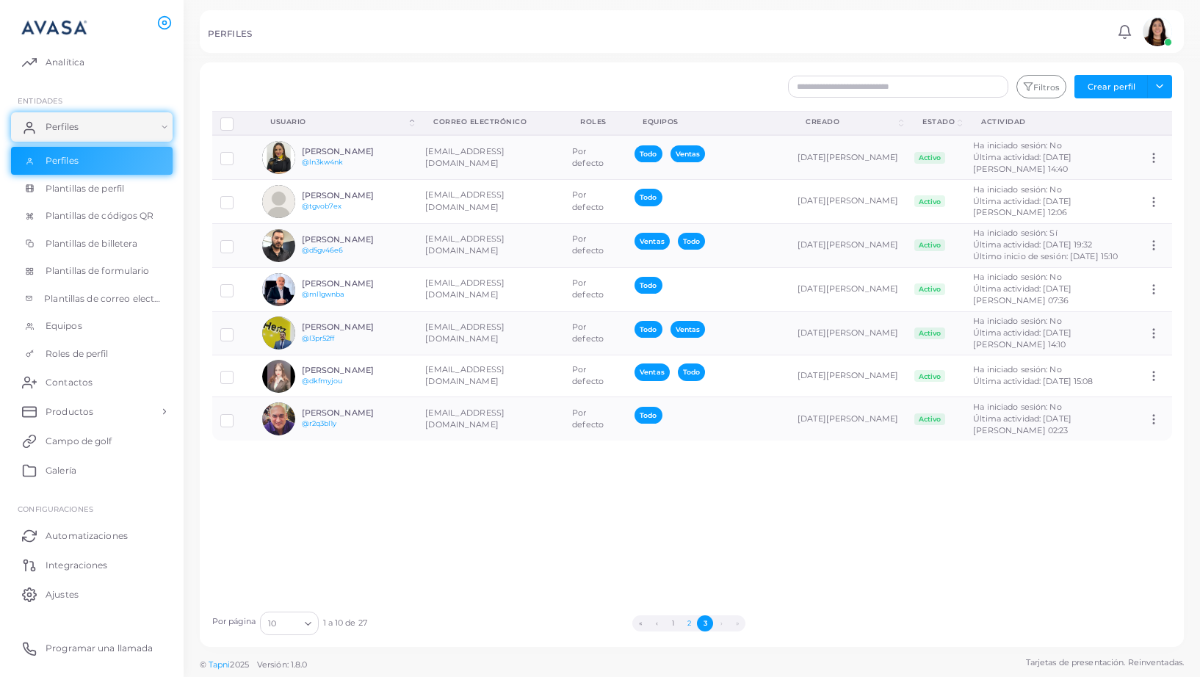
click at [693, 624] on button "2" at bounding box center [689, 623] width 16 height 16
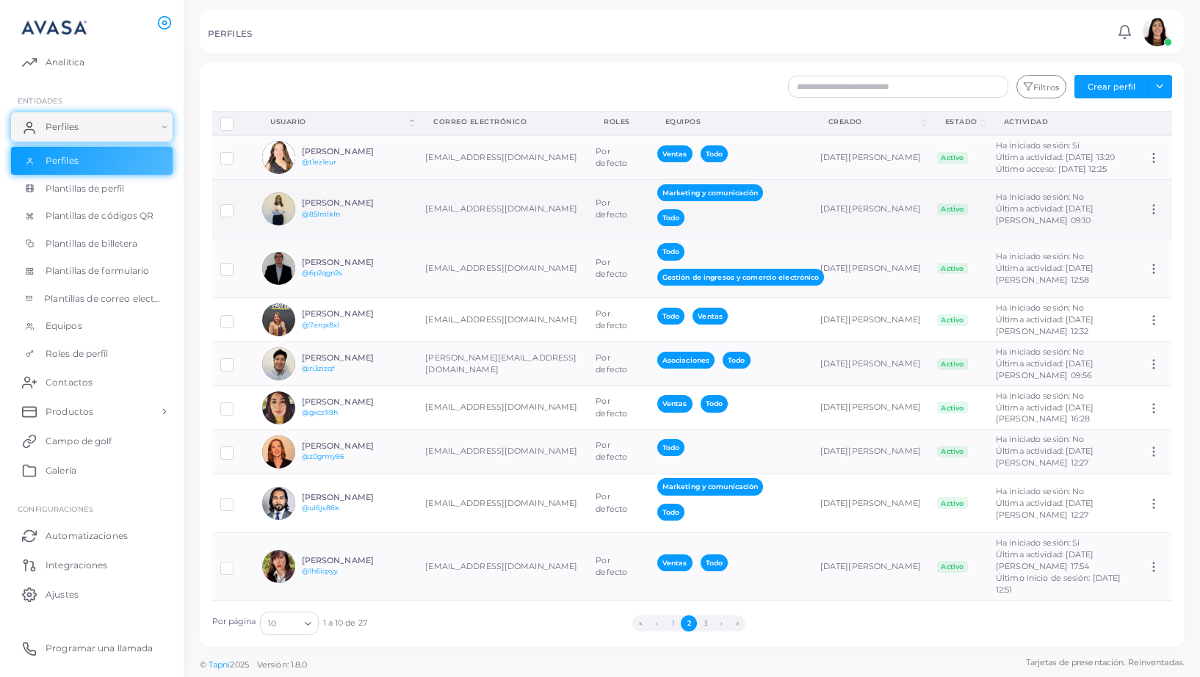
click at [1153, 212] on icon at bounding box center [1153, 209] width 13 height 13
click at [929, 219] on td "Activo" at bounding box center [958, 209] width 59 height 59
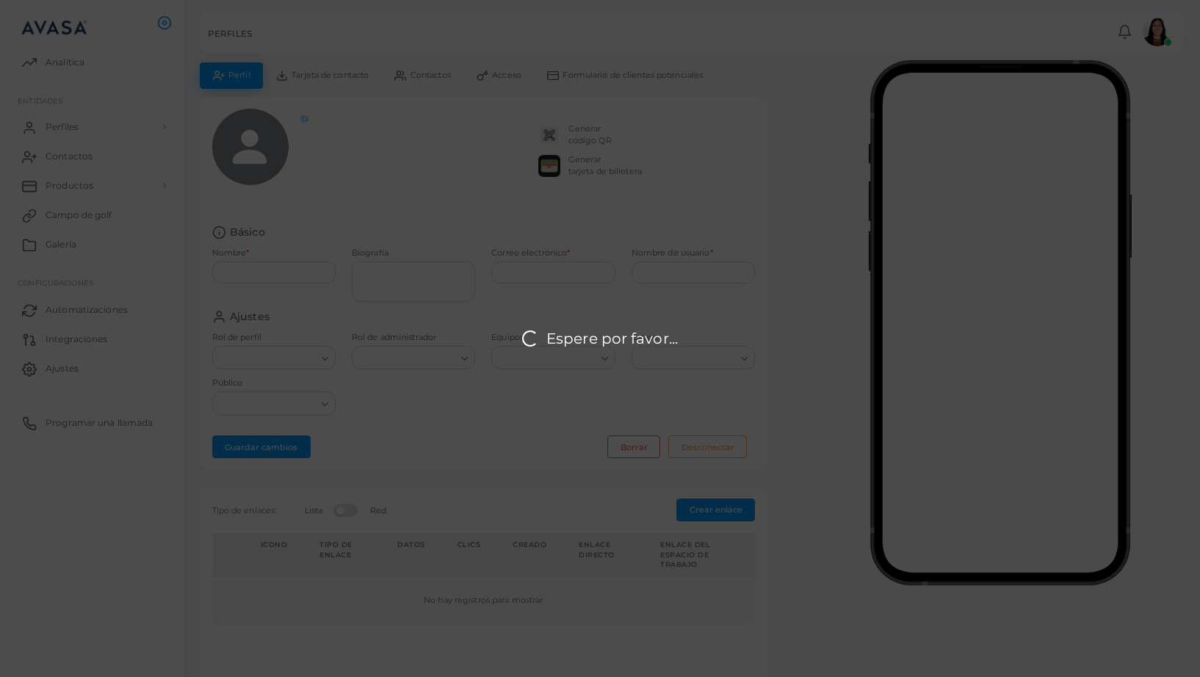
type input "**********"
type textarea "**********"
type input "**********"
type input "********"
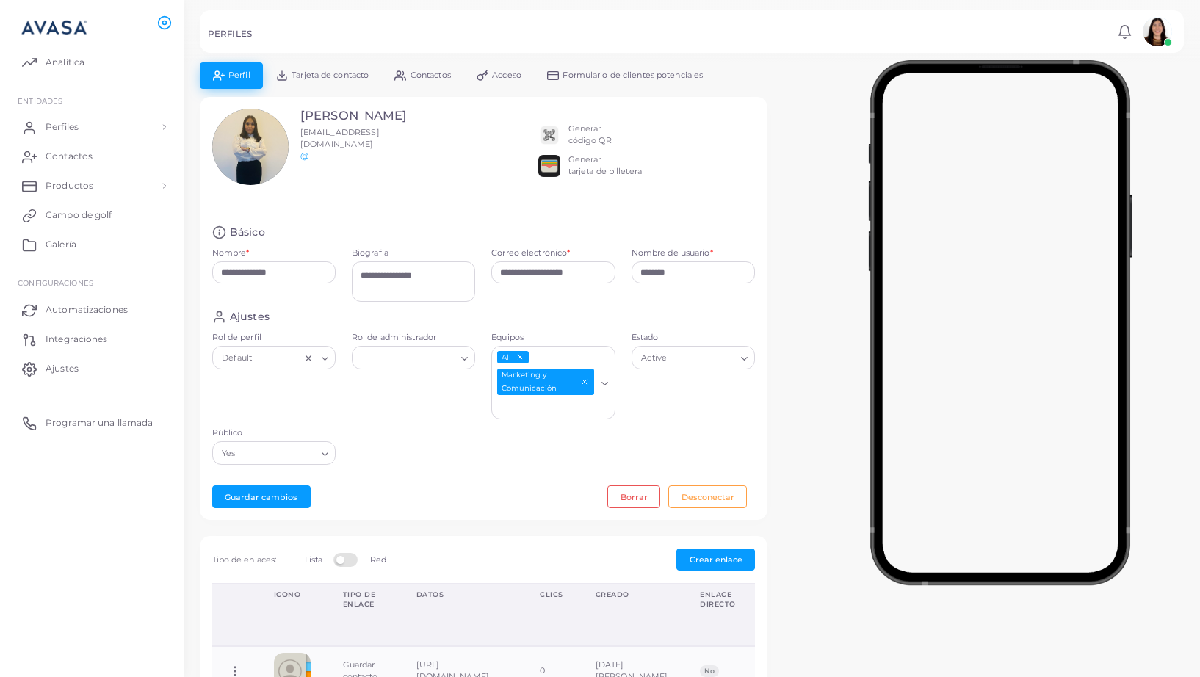
click at [604, 82] on link "Formulario de clientes potenciales" at bounding box center [624, 75] width 181 height 26
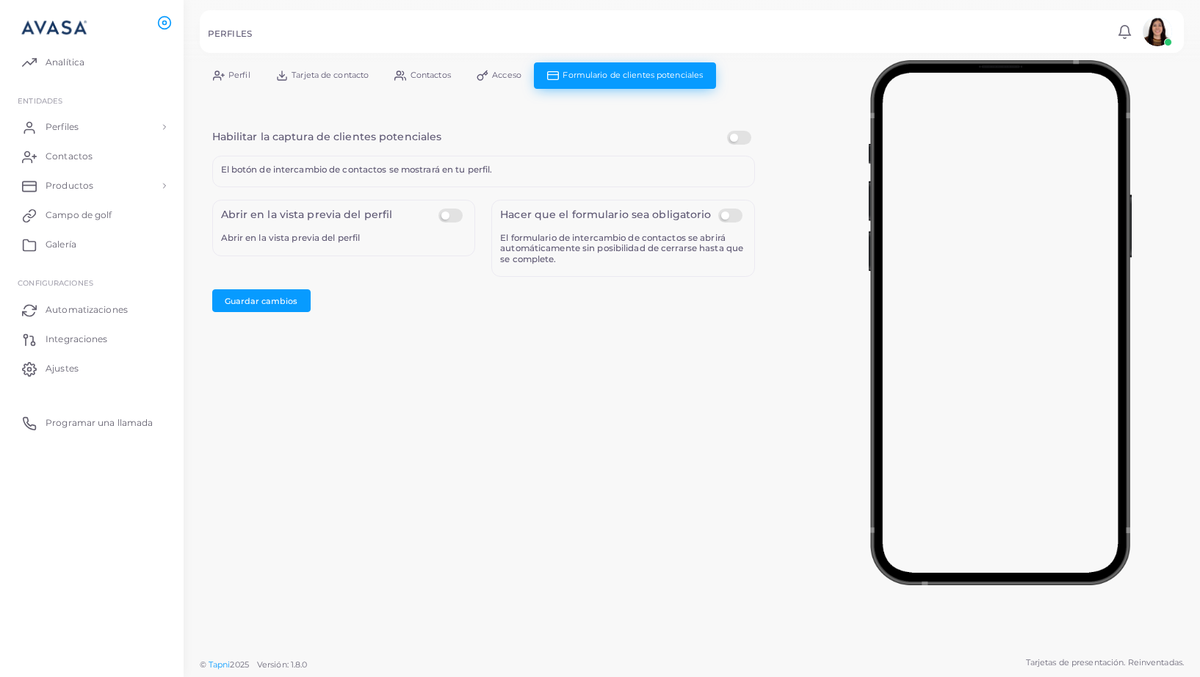
click at [502, 82] on link "Acceso" at bounding box center [498, 75] width 71 height 26
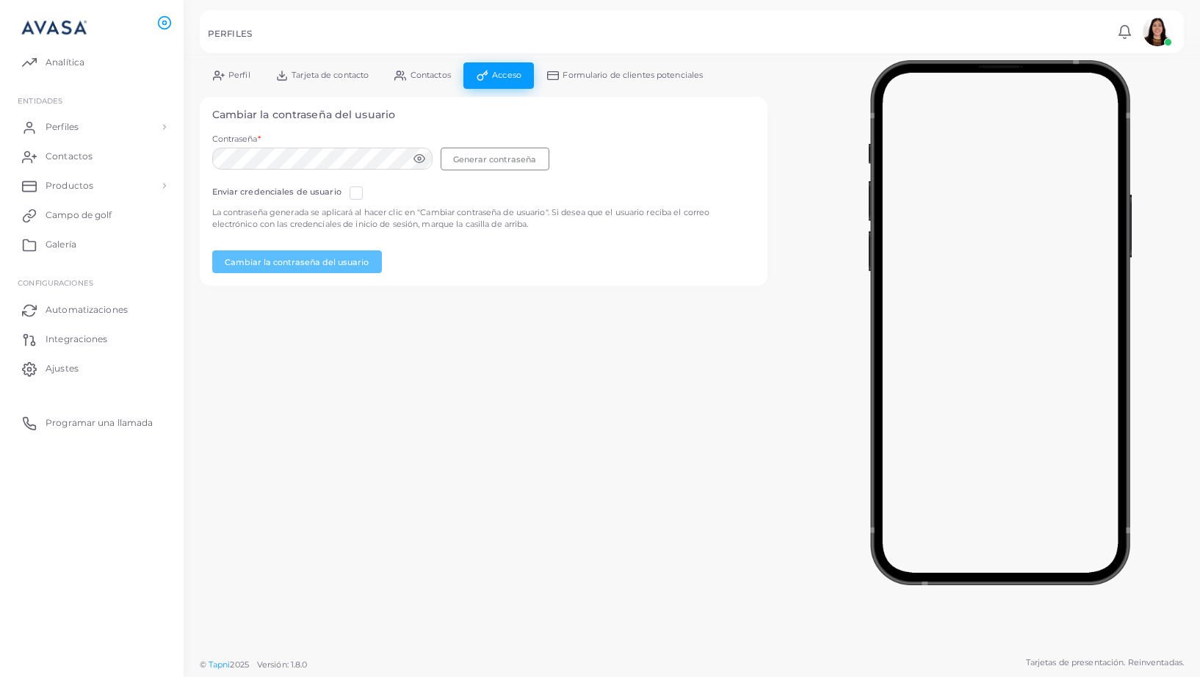
click at [435, 73] on font "Contactos" at bounding box center [431, 75] width 40 height 10
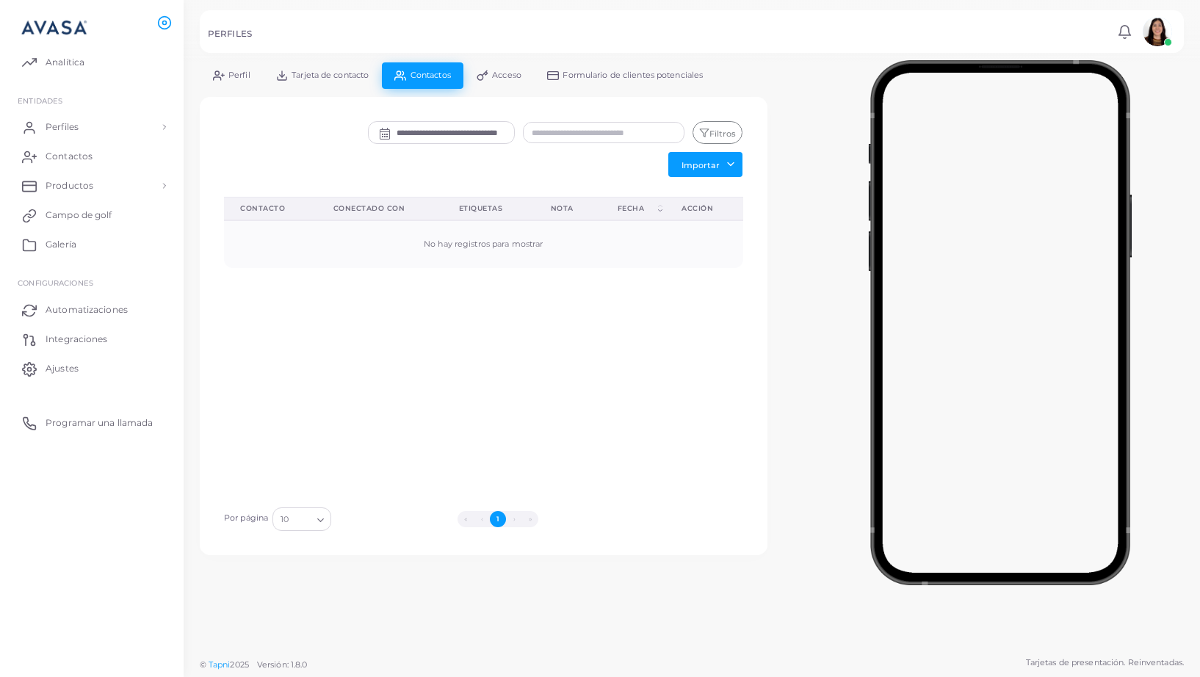
click at [333, 79] on font "Tarjeta de contacto" at bounding box center [330, 75] width 77 height 10
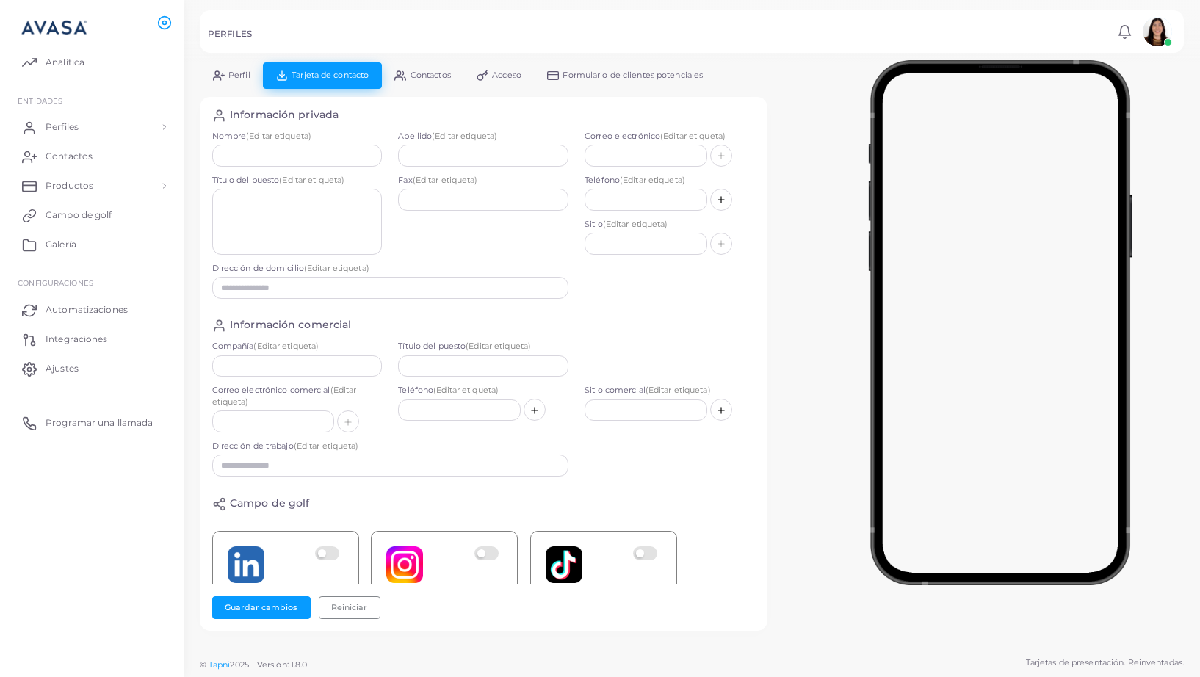
click at [234, 85] on link "Perfil" at bounding box center [231, 75] width 63 height 26
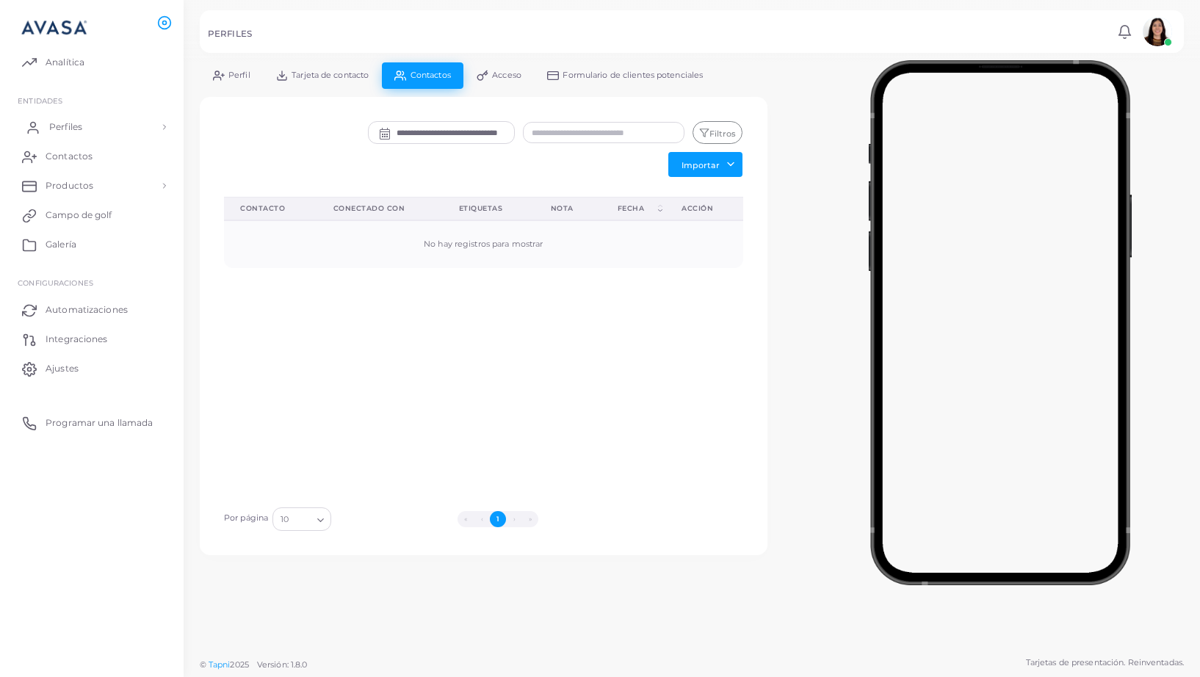
click at [127, 123] on link "Perfiles" at bounding box center [92, 126] width 162 height 29
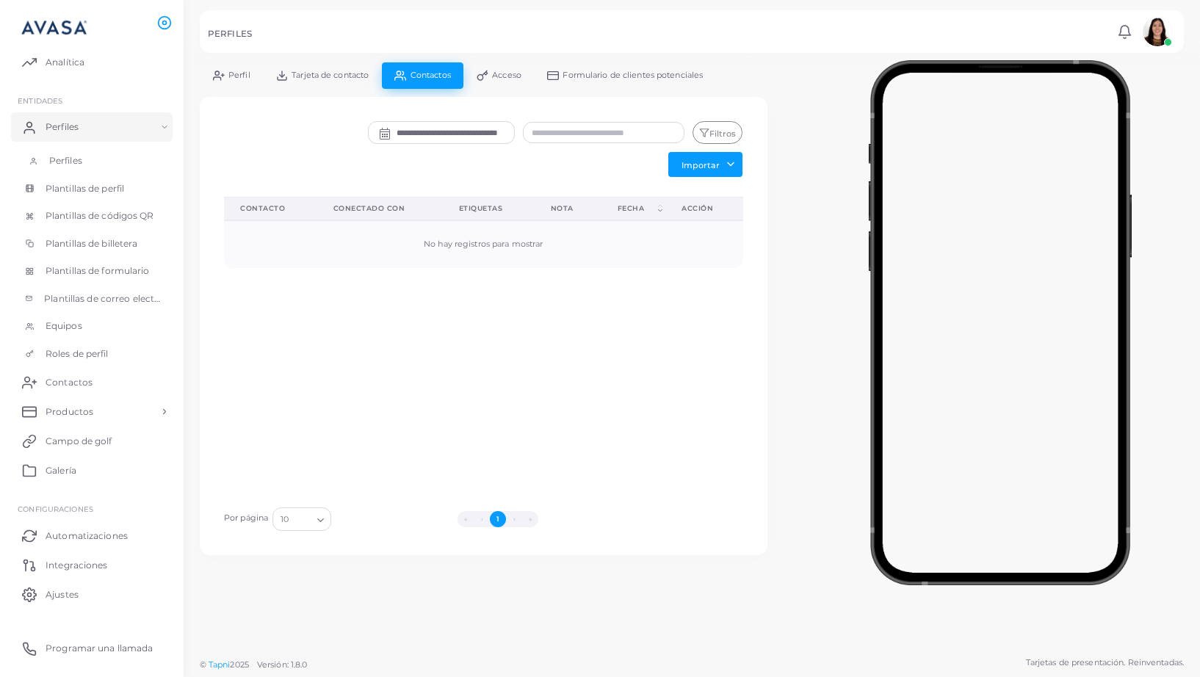
click at [125, 153] on link "Perfiles" at bounding box center [92, 161] width 162 height 28
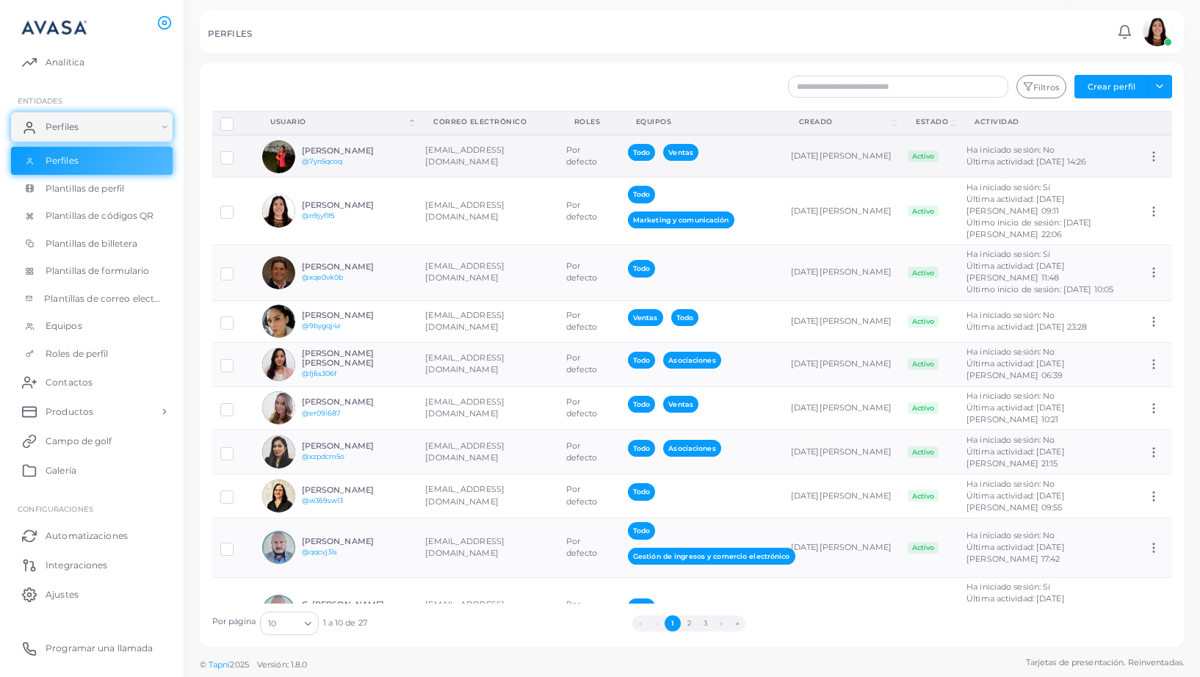
click at [385, 160] on div "[PERSON_NAME] @7yn5qcoq" at bounding box center [356, 156] width 108 height 21
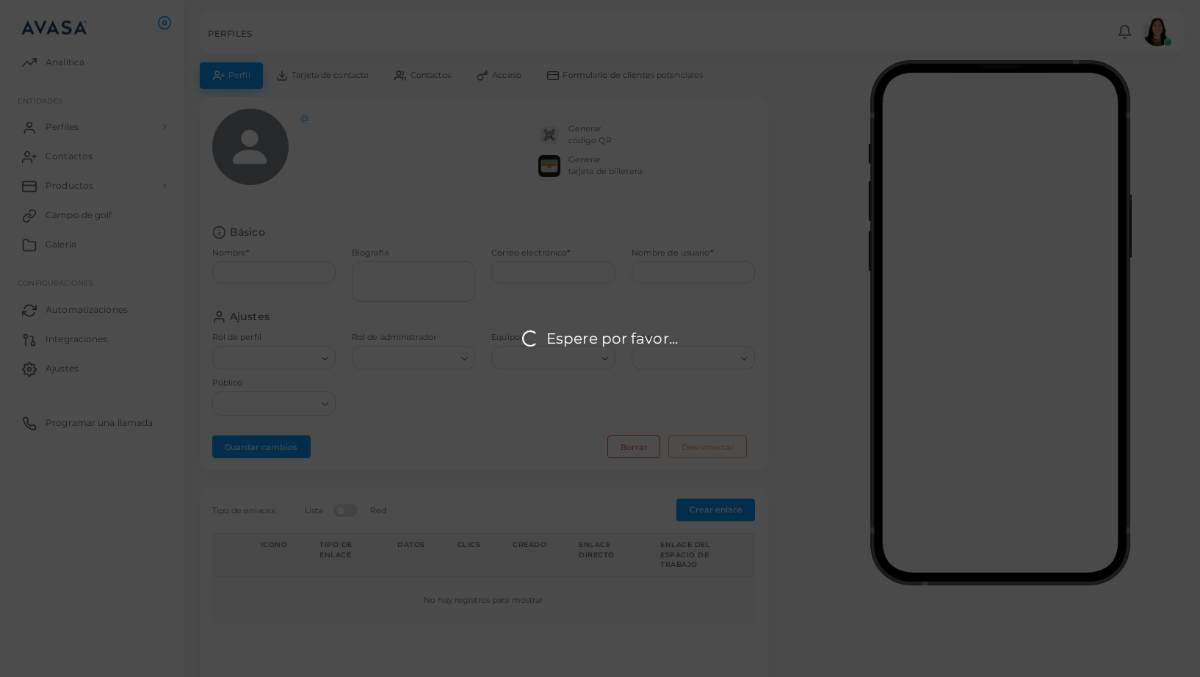
type input "**********"
type textarea "**********"
type input "**********"
type input "********"
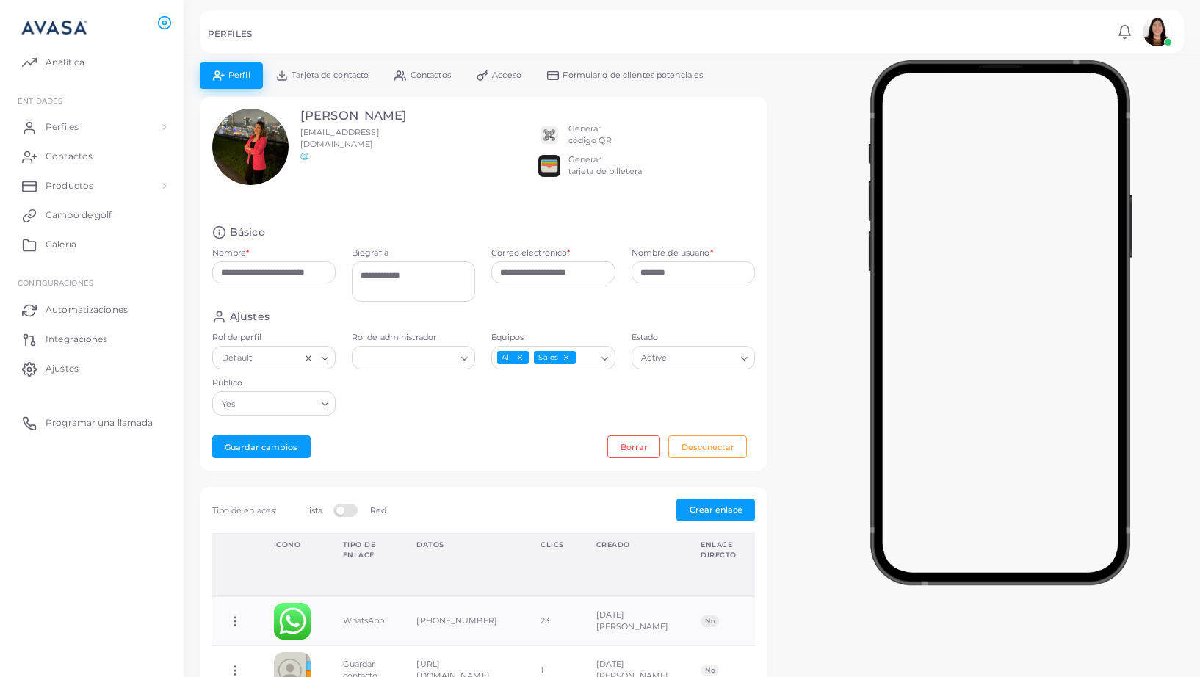
click at [339, 73] on font "Tarjeta de contacto" at bounding box center [330, 75] width 77 height 10
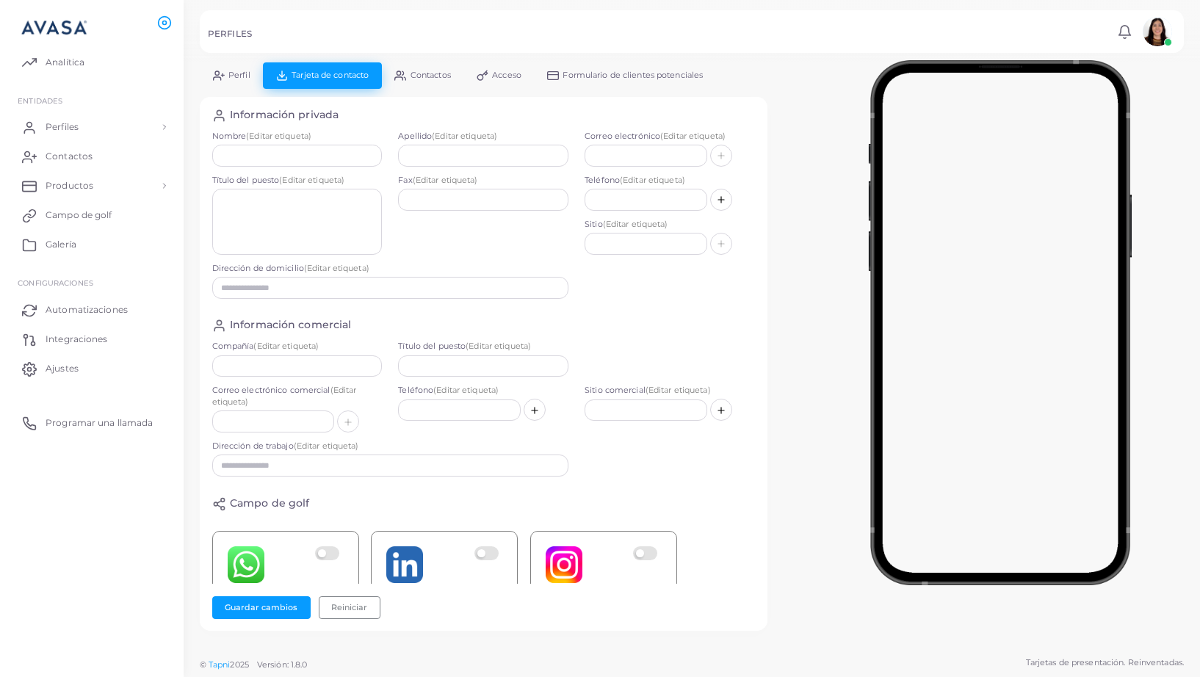
click at [219, 78] on icon at bounding box center [219, 76] width 12 height 12
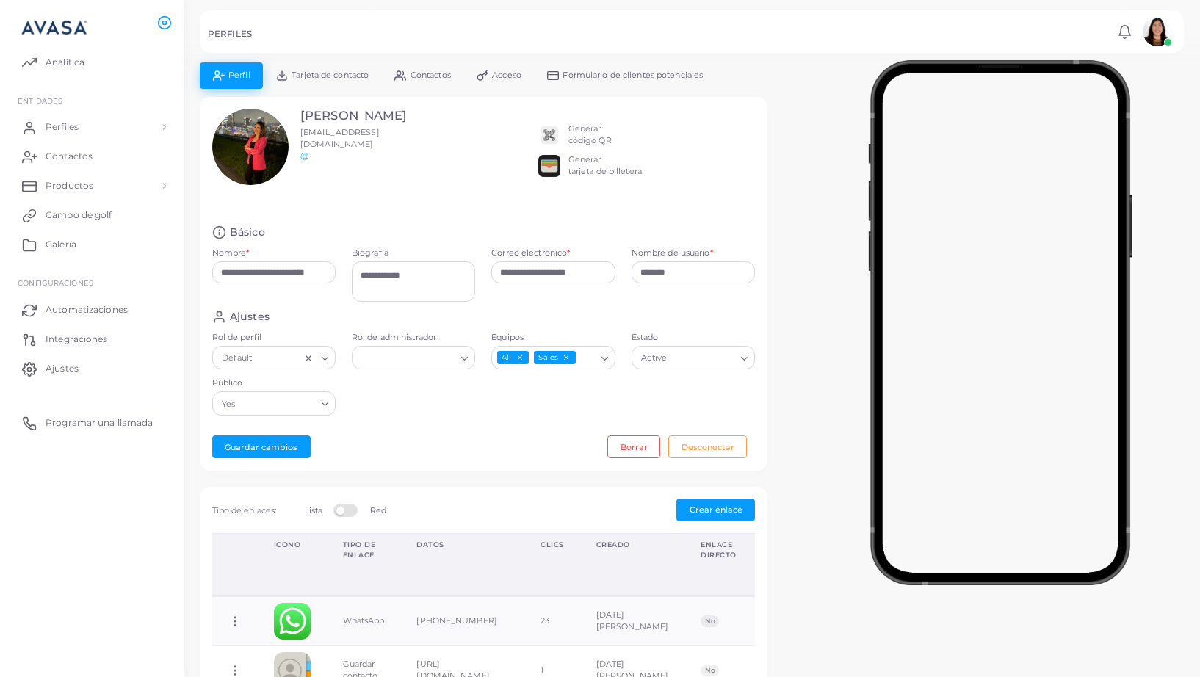
click at [306, 72] on font "Tarjeta de contacto" at bounding box center [330, 75] width 77 height 10
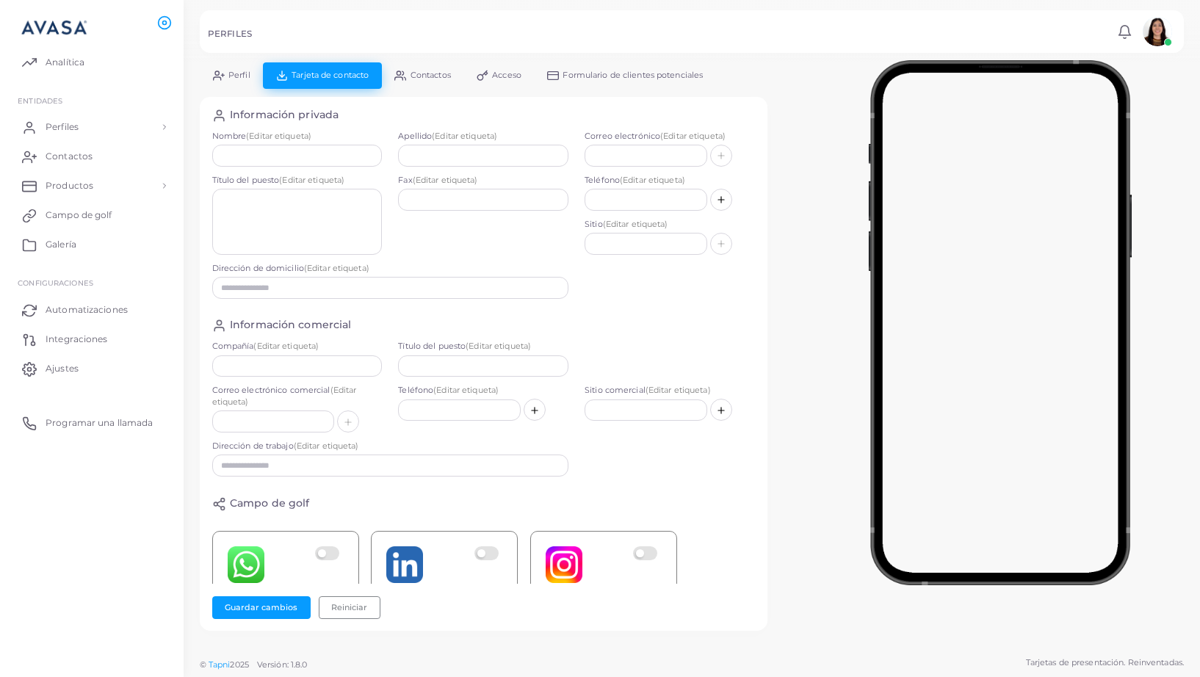
click at [403, 73] on icon at bounding box center [400, 76] width 12 height 12
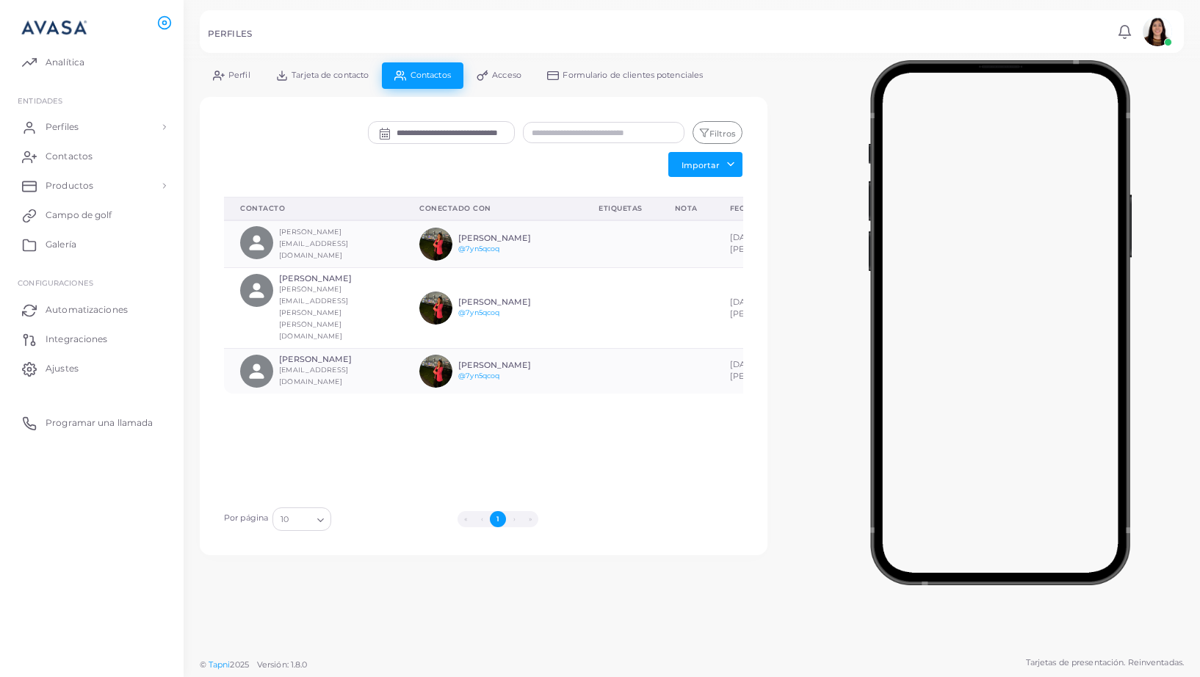
click at [497, 68] on link "Acceso" at bounding box center [498, 75] width 71 height 26
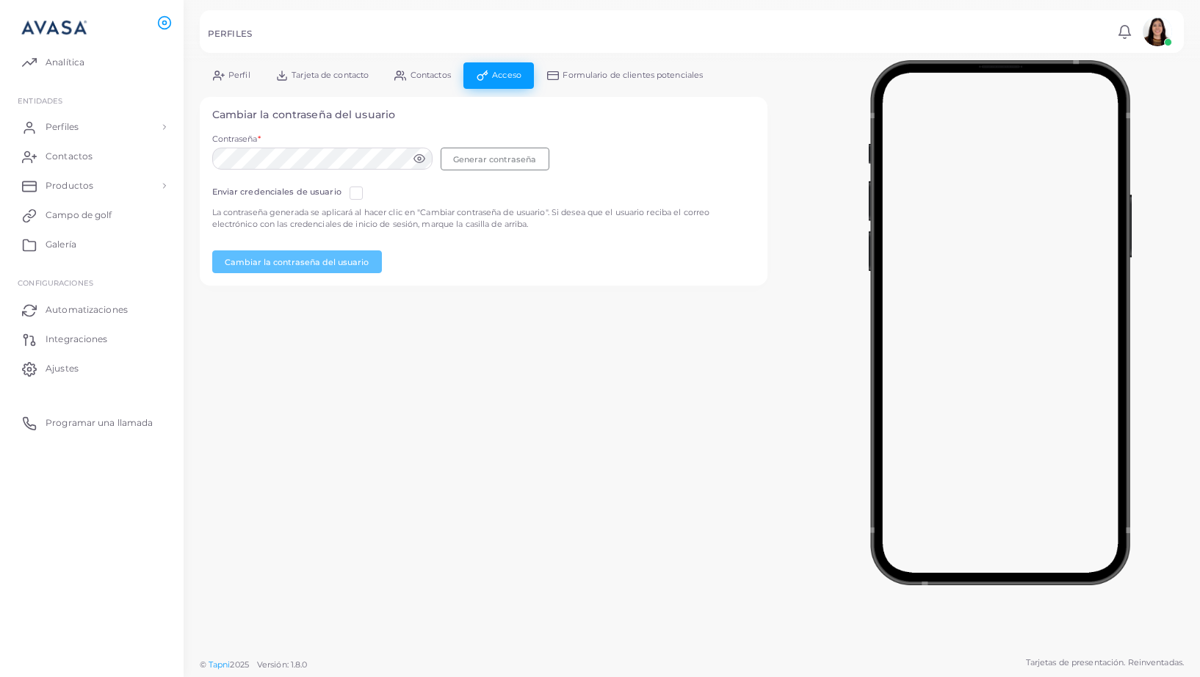
click at [572, 79] on font "Formulario de clientes potenciales" at bounding box center [633, 75] width 140 height 10
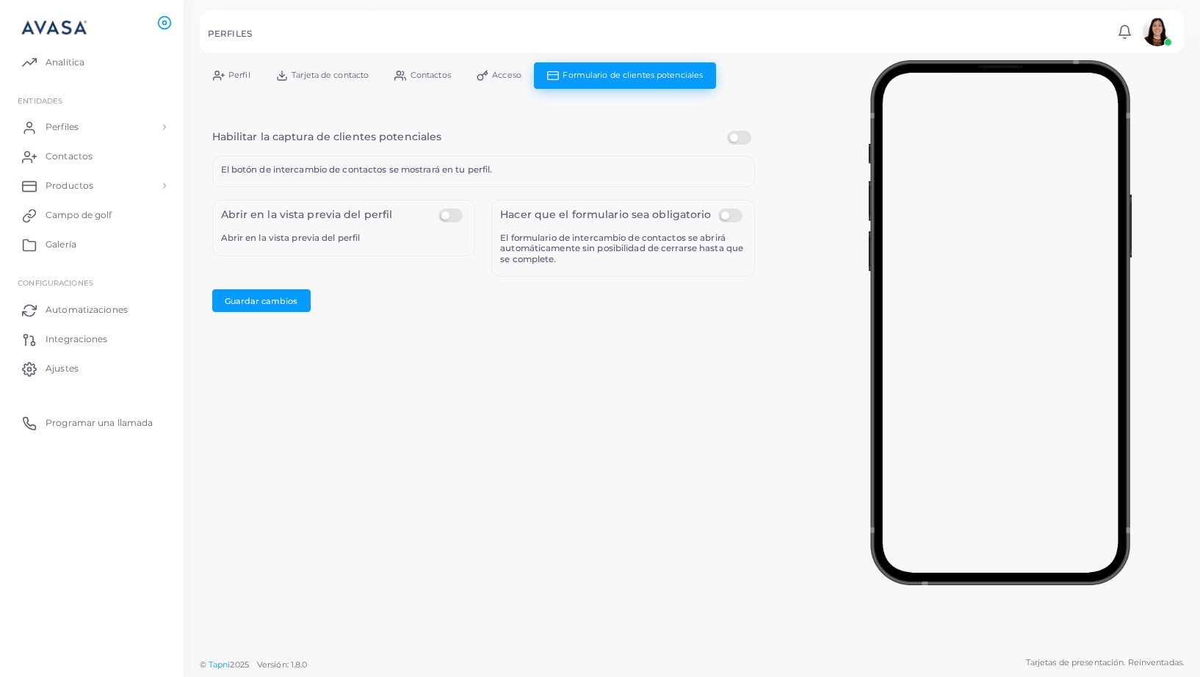
click at [499, 78] on font "Acceso" at bounding box center [506, 75] width 29 height 10
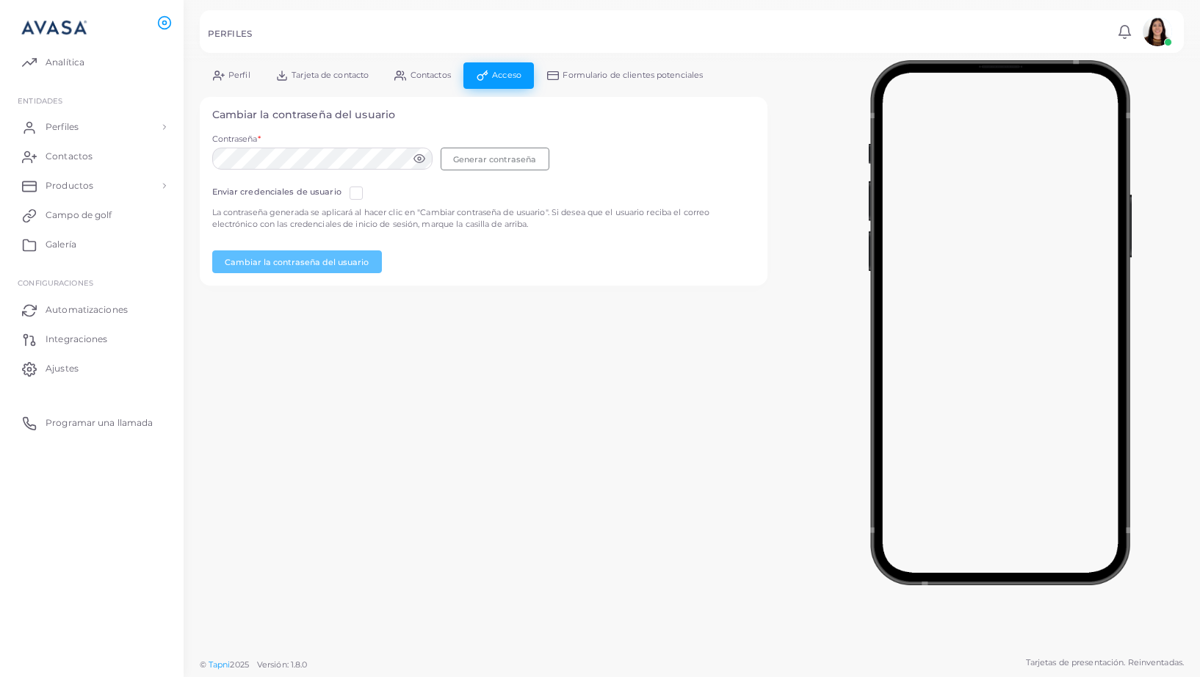
click at [430, 73] on font "Contactos" at bounding box center [431, 75] width 40 height 10
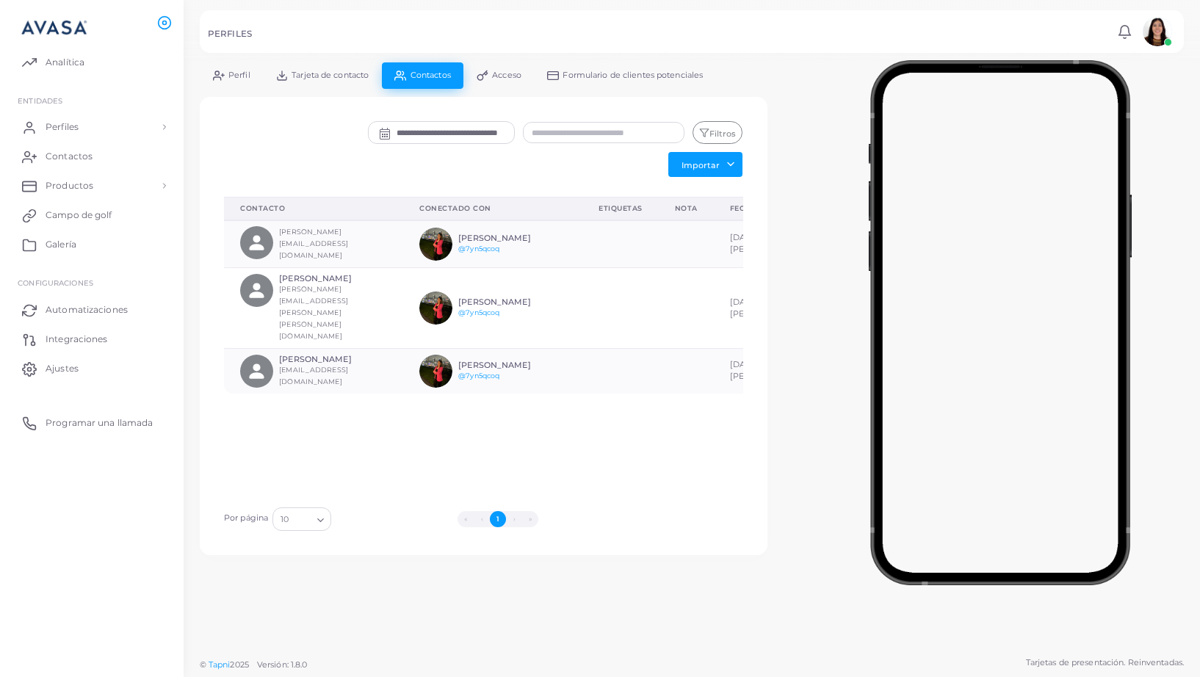
click at [304, 79] on font "Tarjeta de contacto" at bounding box center [330, 75] width 77 height 10
